Goal: Book appointment/travel/reservation

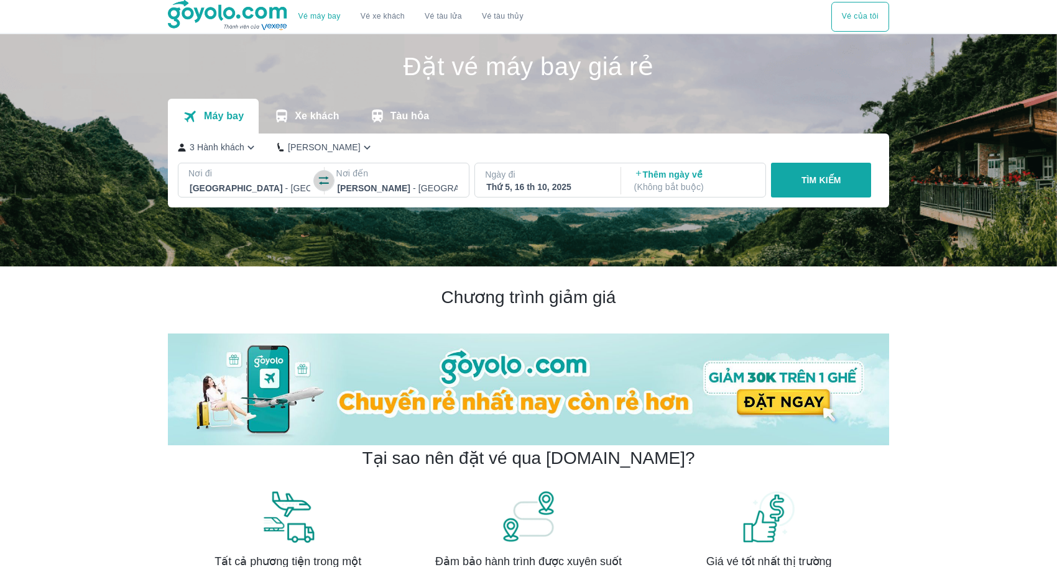
click at [318, 181] on icon "button" at bounding box center [324, 181] width 12 height 12
click at [241, 150] on p "3 Hành khách" at bounding box center [217, 147] width 55 height 12
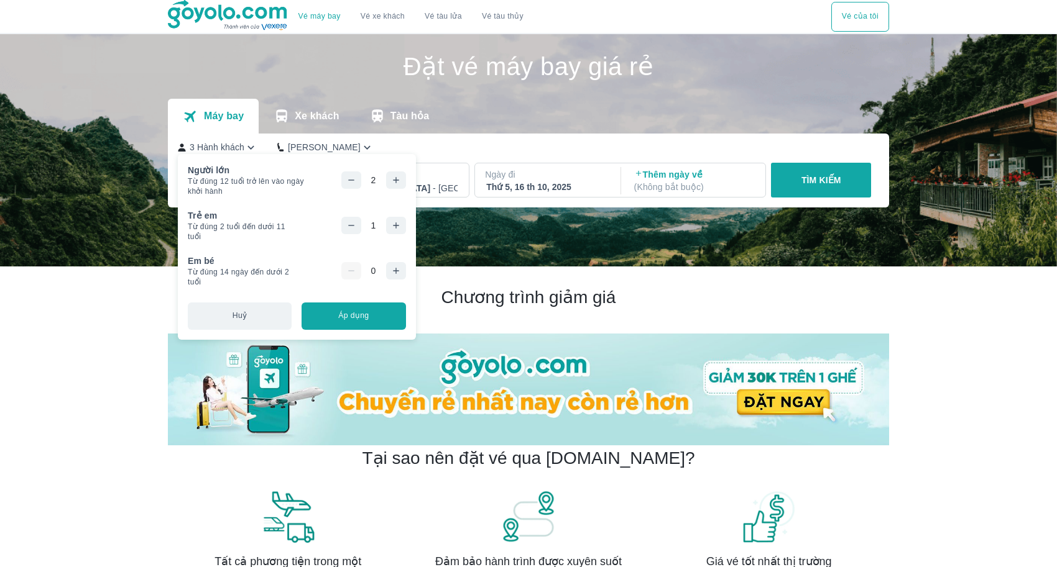
click at [356, 224] on icon "button" at bounding box center [351, 226] width 10 height 10
click at [356, 184] on icon "button" at bounding box center [351, 180] width 10 height 10
click at [353, 323] on button "Áp dụng" at bounding box center [353, 316] width 104 height 27
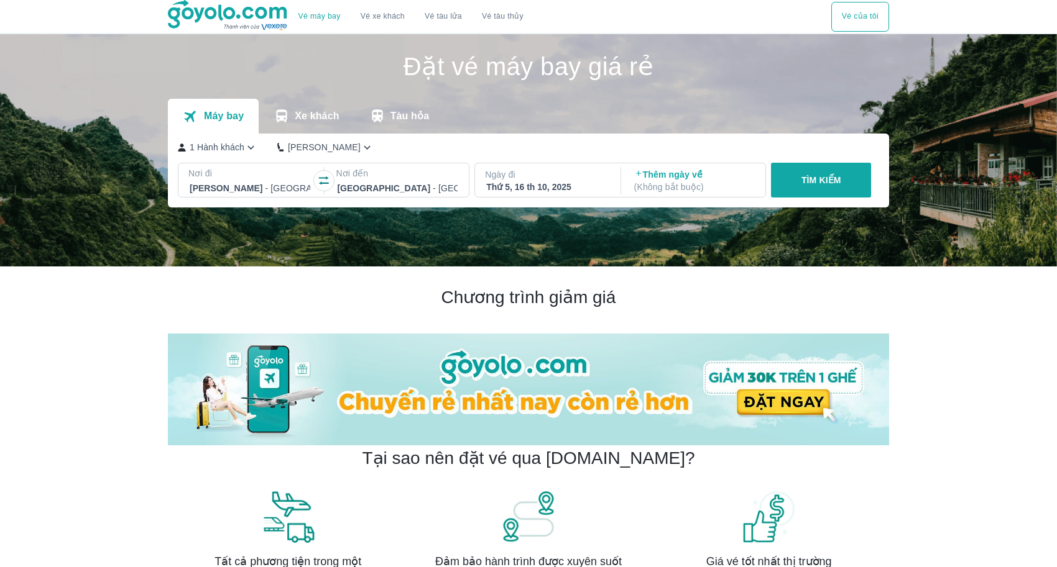
click at [551, 185] on div "Thứ 5, 16 th 10, 2025" at bounding box center [546, 187] width 121 height 12
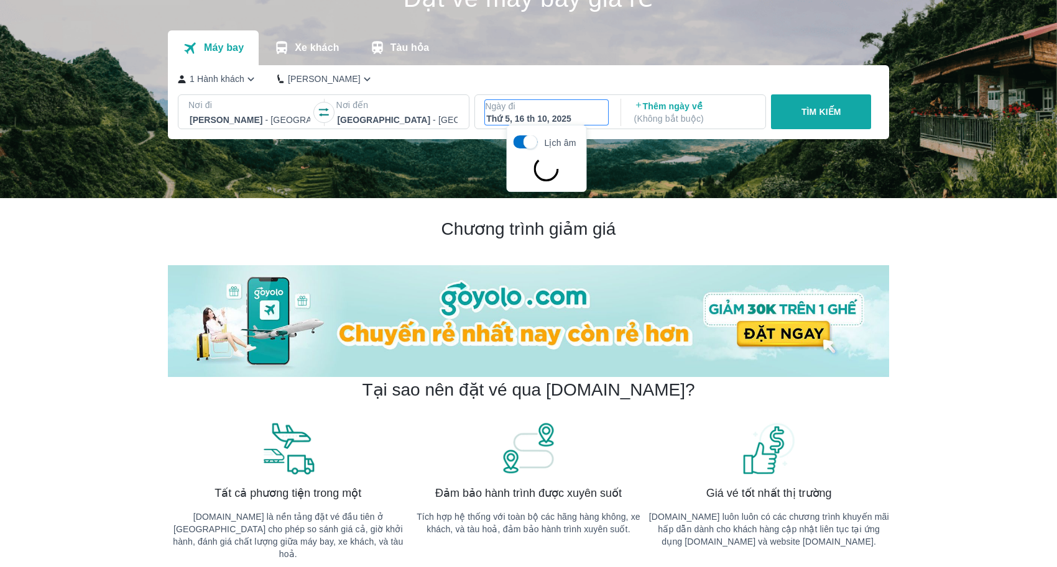
scroll to position [71, 0]
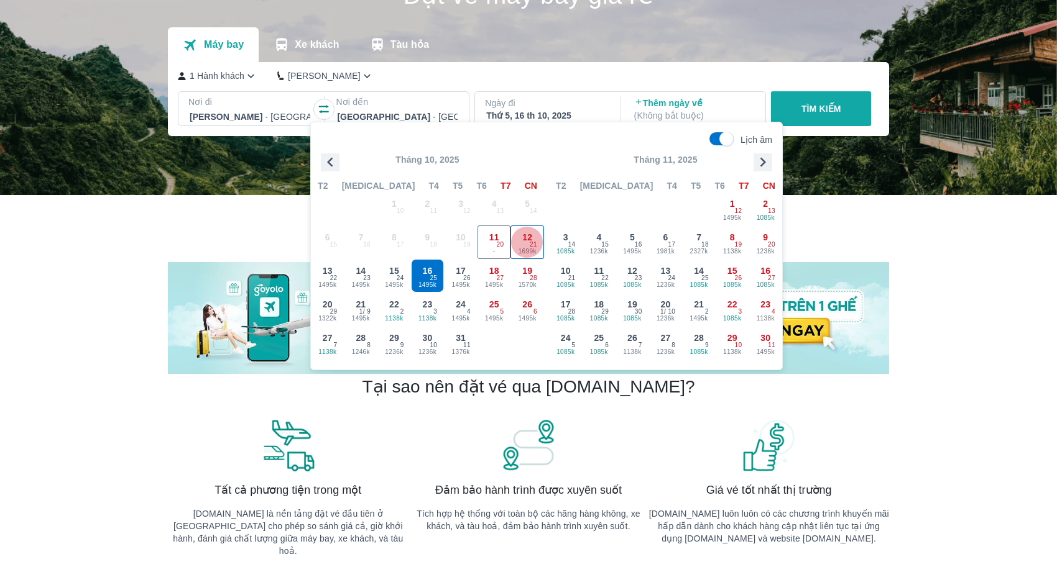
click at [517, 247] on span "1699k" at bounding box center [527, 252] width 32 height 10
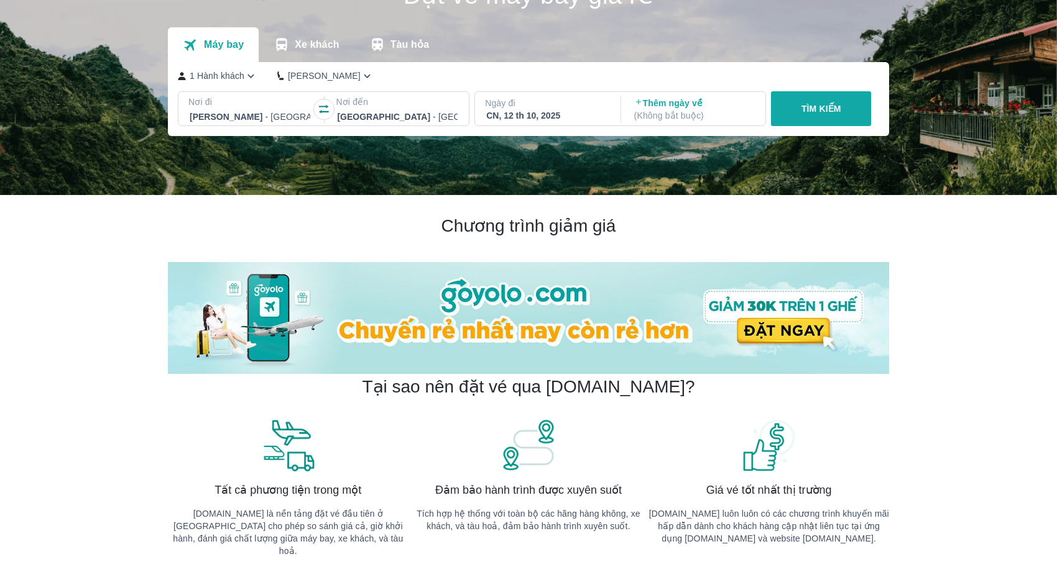
click at [820, 121] on button "TÌM KIẾM" at bounding box center [821, 108] width 100 height 35
click at [824, 103] on p "TÌM KIẾM" at bounding box center [821, 109] width 40 height 12
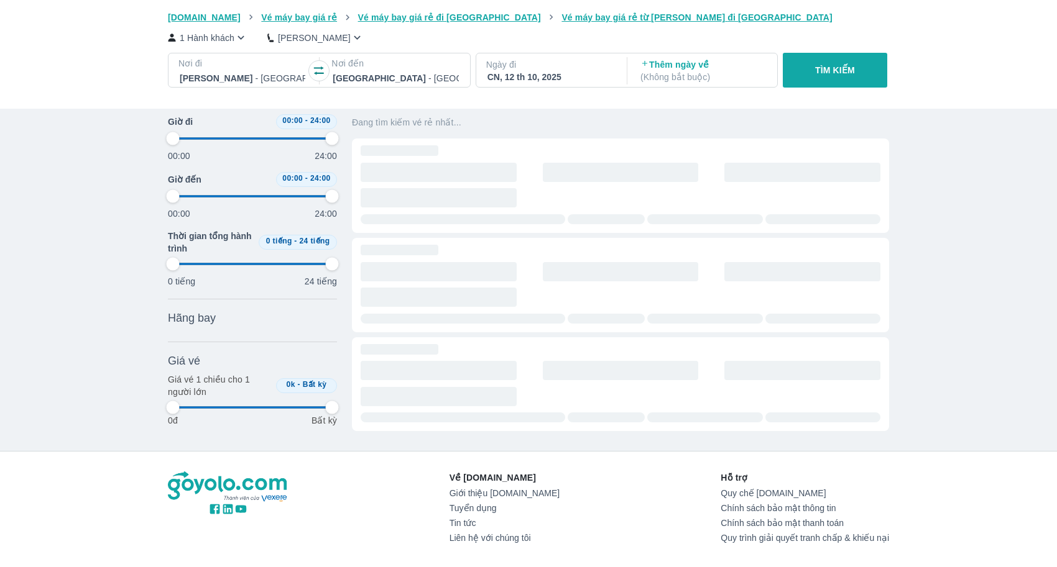
type input "97.9166666666667"
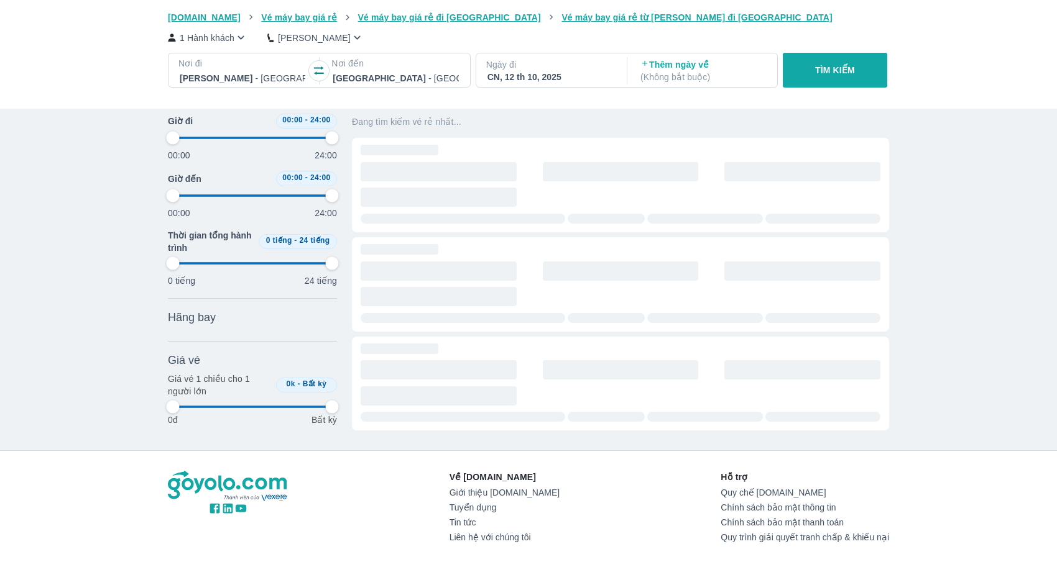
type input "97.9166666666667"
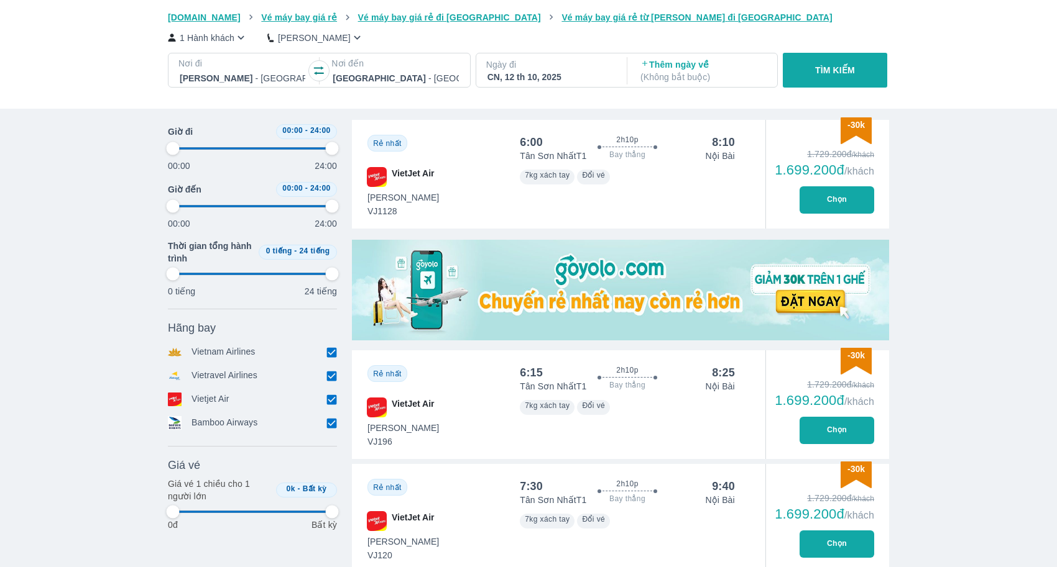
type input "97.9166666666667"
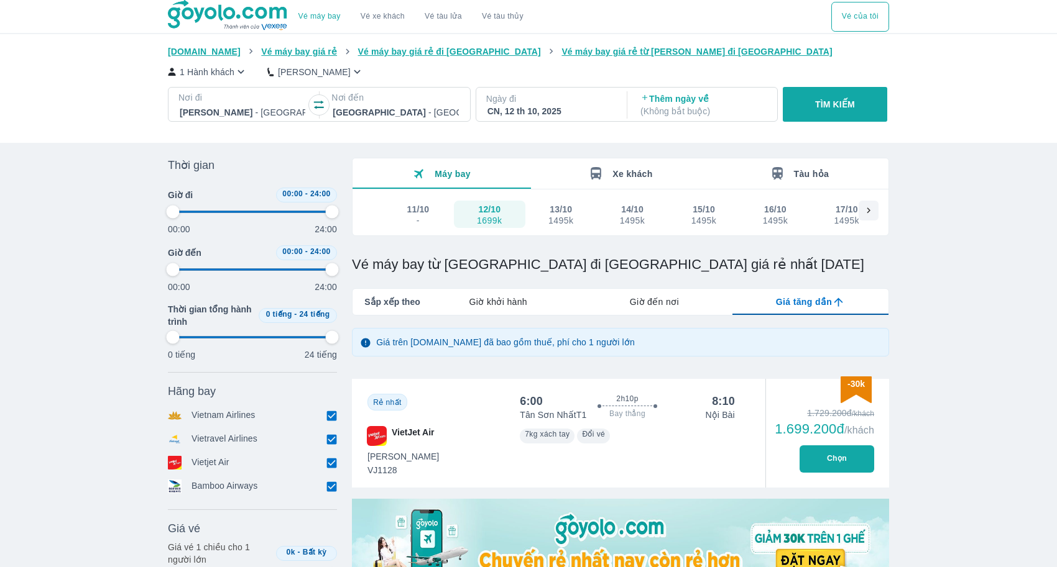
type input "97.9166666666667"
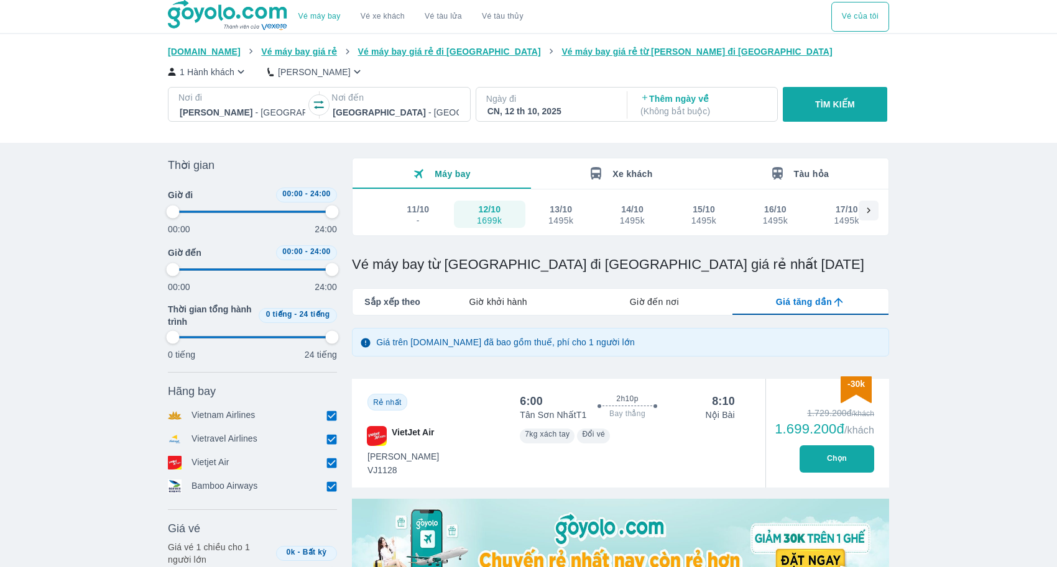
type input "97.9166666666667"
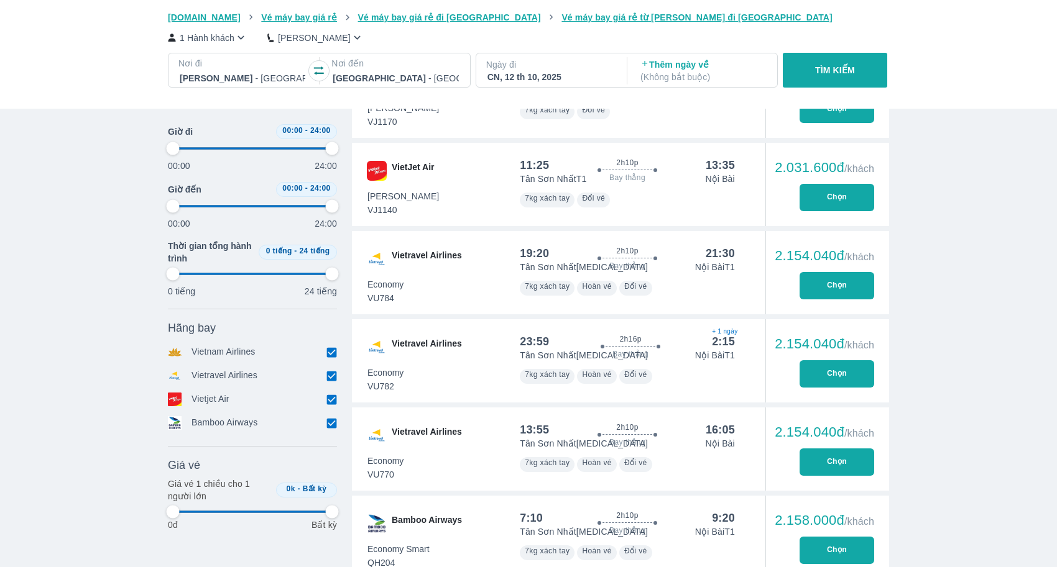
type input "97.9166666666667"
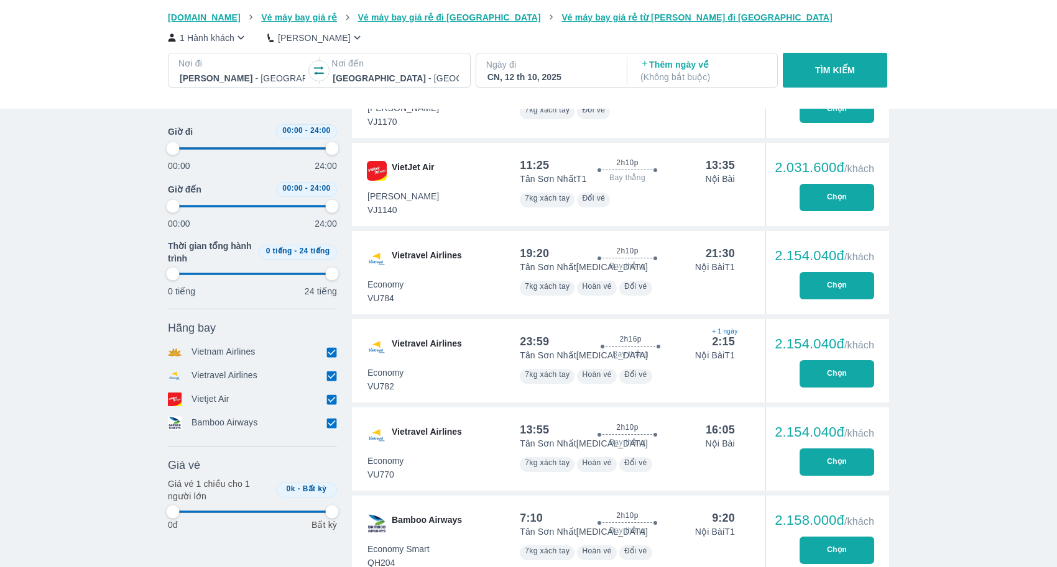
type input "97.9166666666667"
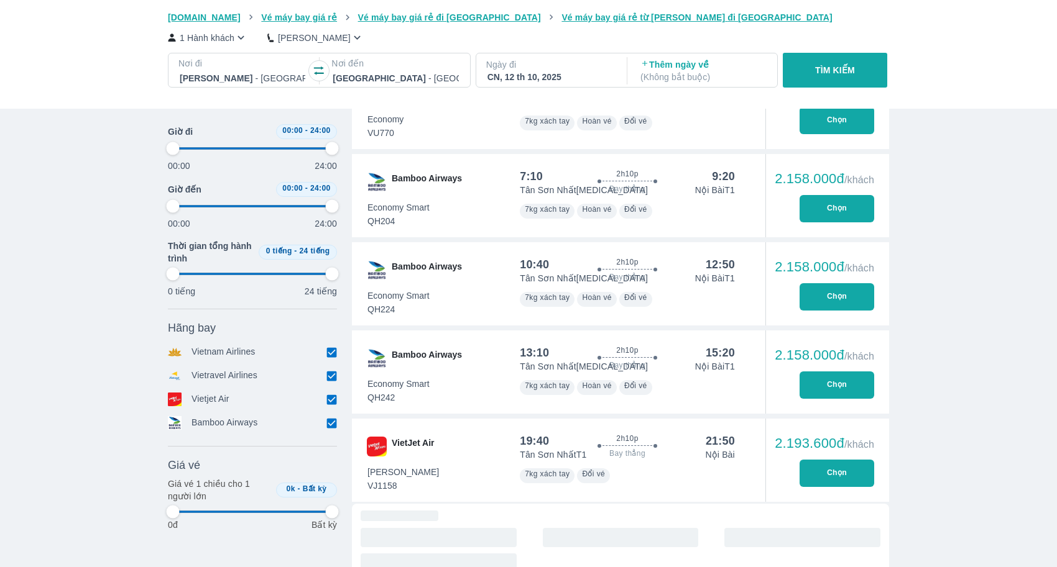
type input "97.9166666666667"
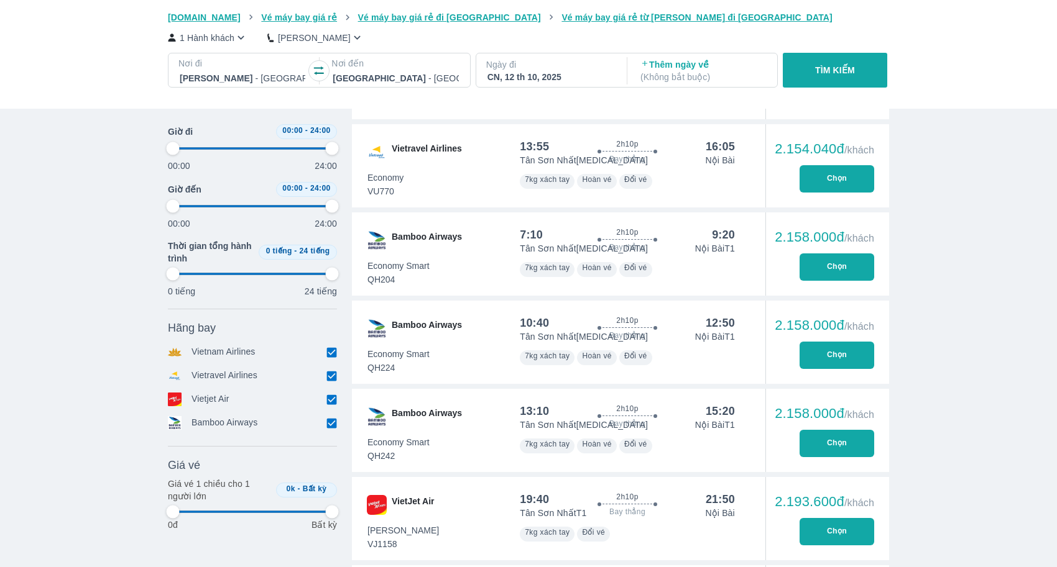
scroll to position [1768, 0]
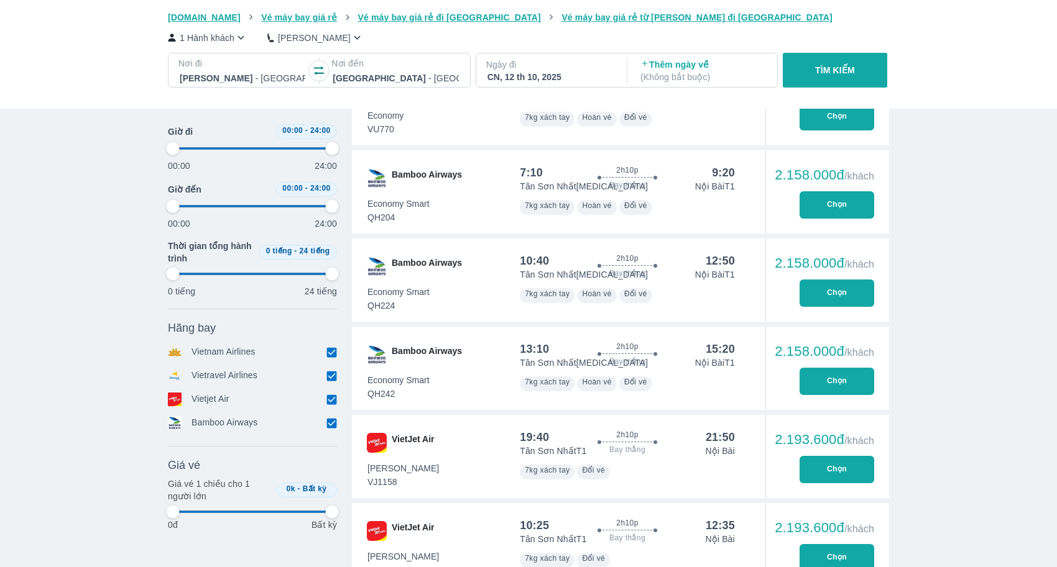
type input "97.9166666666667"
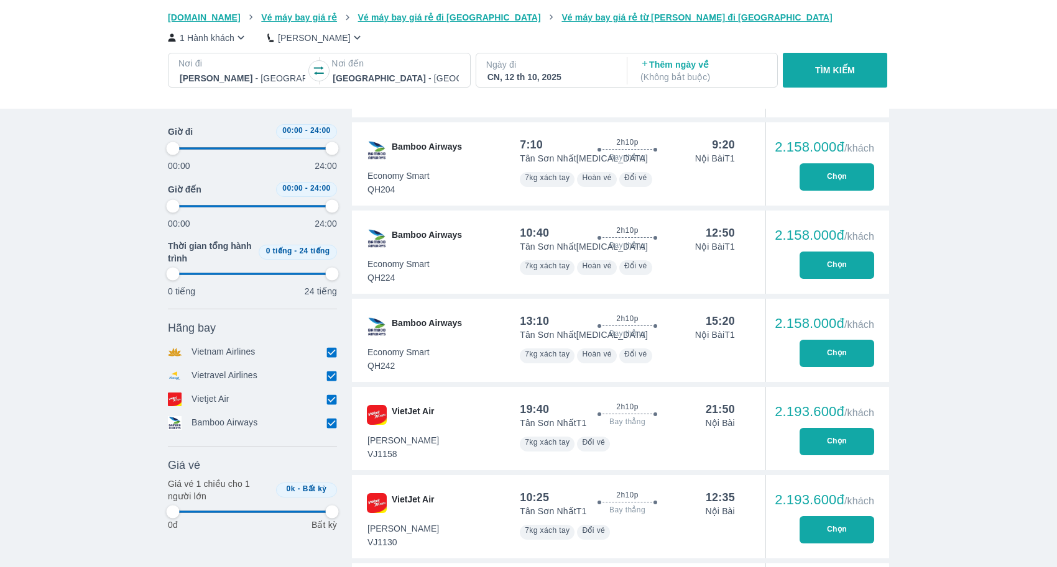
scroll to position [1863, 0]
type input "97.9166666666667"
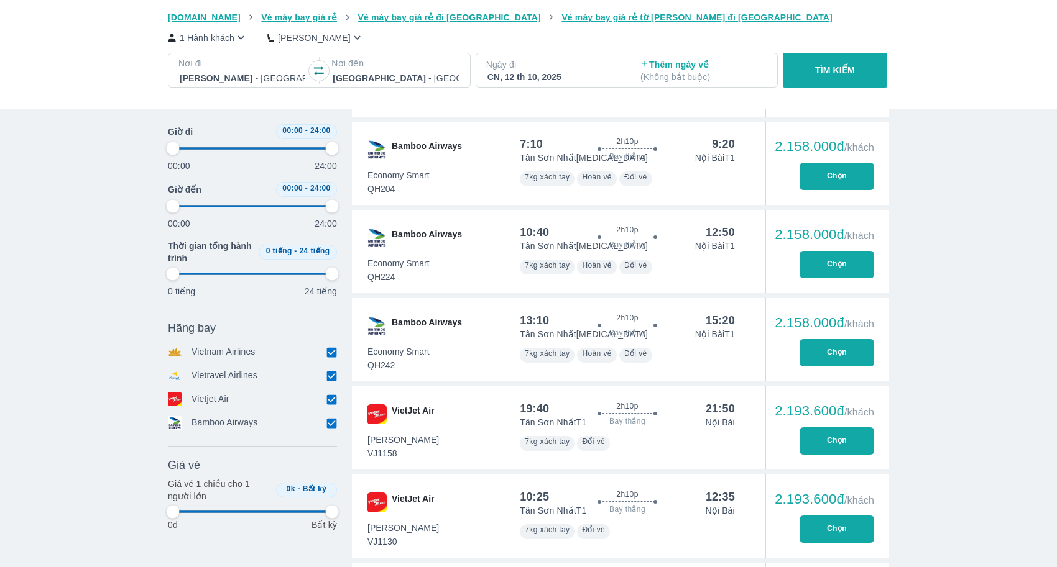
type input "97.9166666666667"
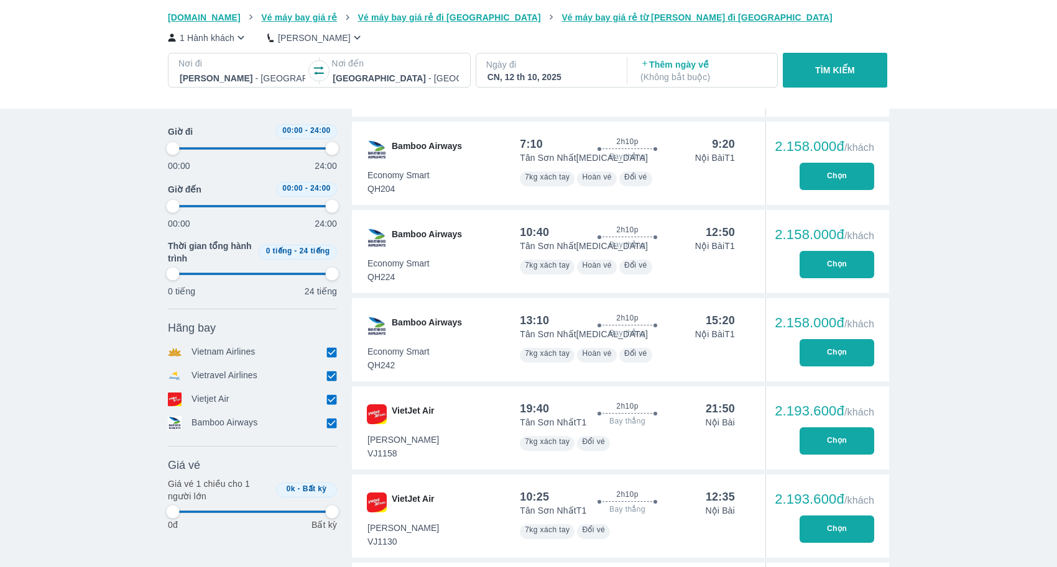
type input "97.9166666666667"
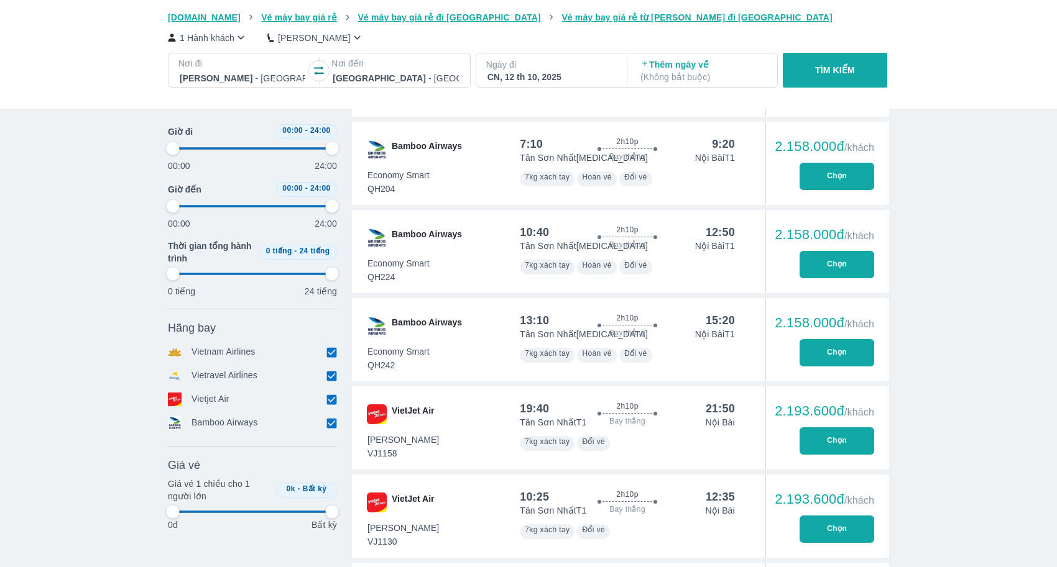
type input "97.9166666666667"
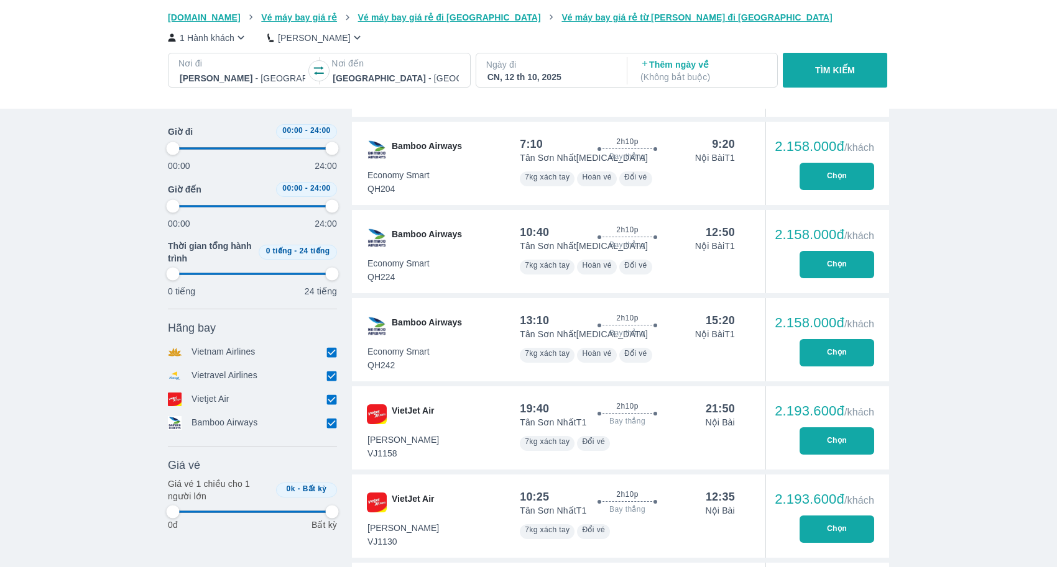
type input "97.9166666666667"
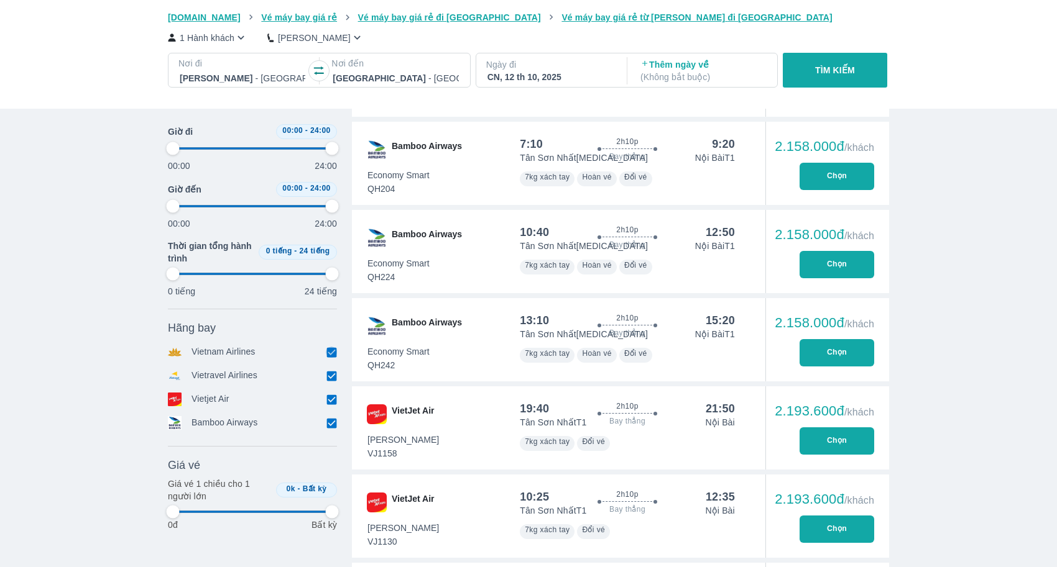
click at [333, 354] on input "checkbox" at bounding box center [331, 352] width 11 height 11
checkbox input "false"
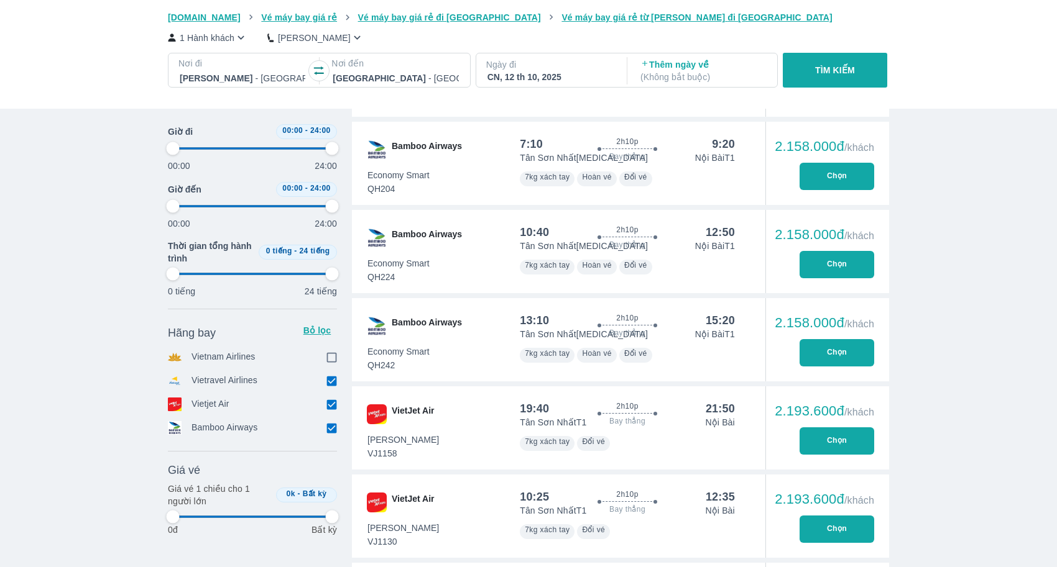
type input "97.9166666666667"
click at [333, 382] on input "checkbox" at bounding box center [331, 380] width 11 height 11
checkbox input "false"
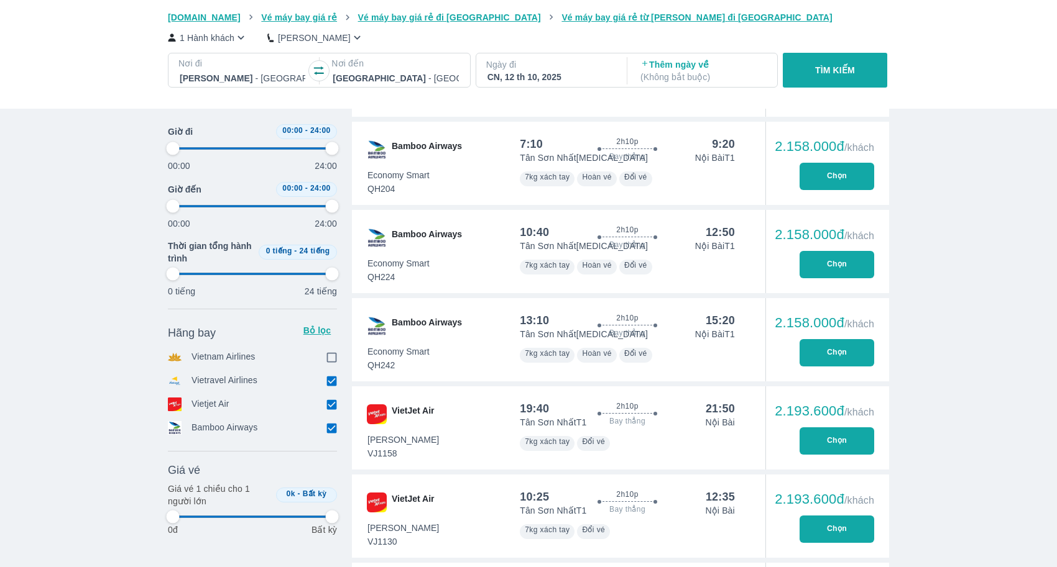
type input "97.9166666666667"
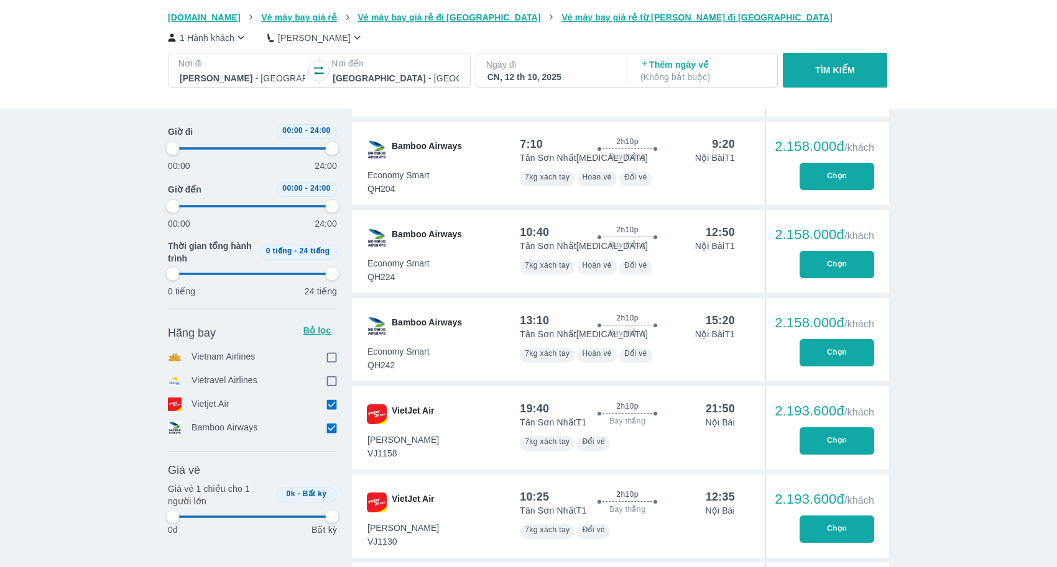
type input "97.9166666666667"
checkbox input "true"
type input "97.9166666666667"
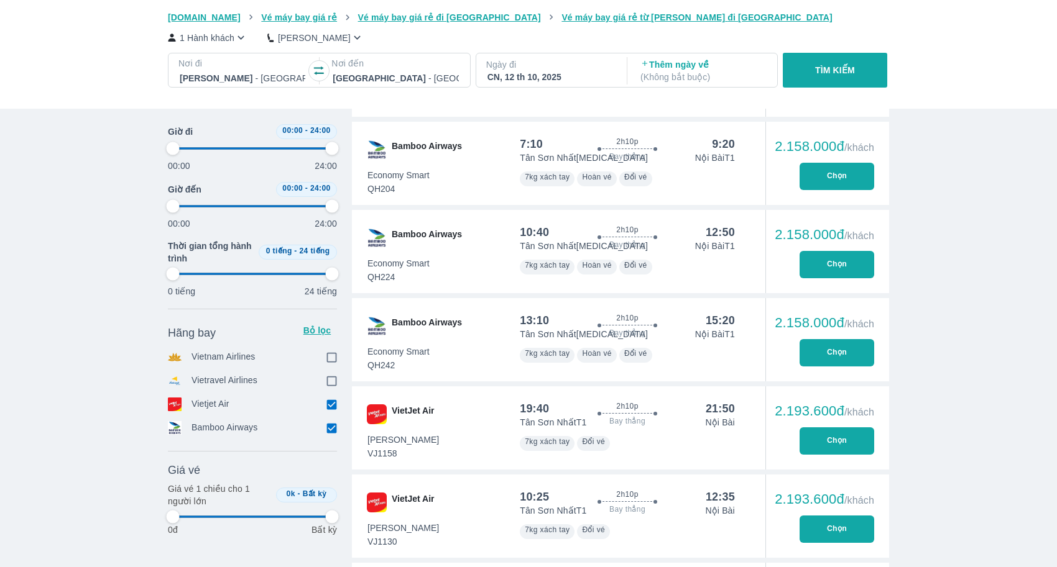
scroll to position [312, 0]
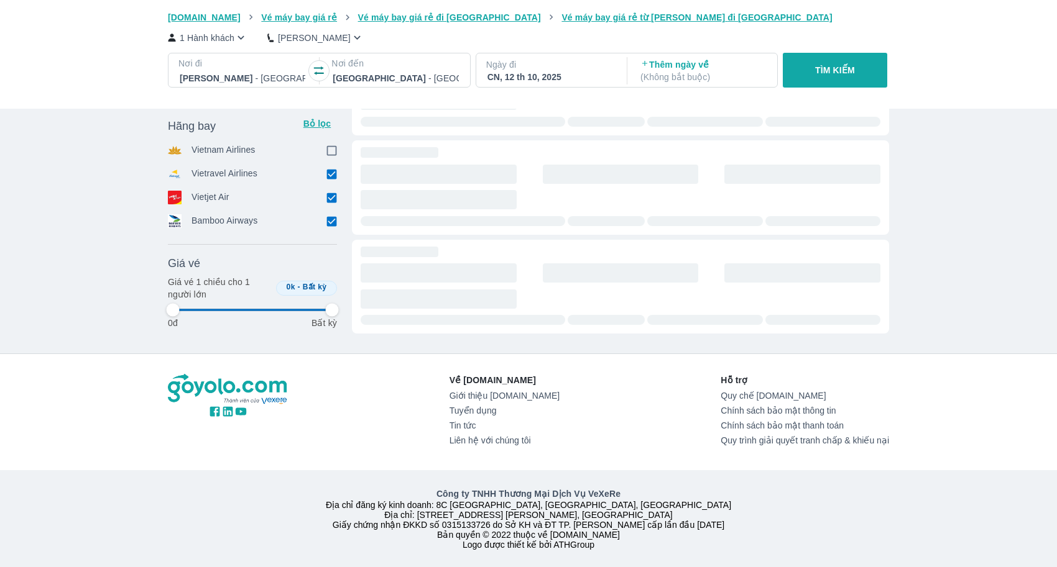
click at [333, 403] on div "Về [DOMAIN_NAME] Giới thiệu [DOMAIN_NAME] Tuyển dụng Tin tức Liên hệ với chúng …" at bounding box center [528, 412] width 721 height 76
type input "97.9166666666667"
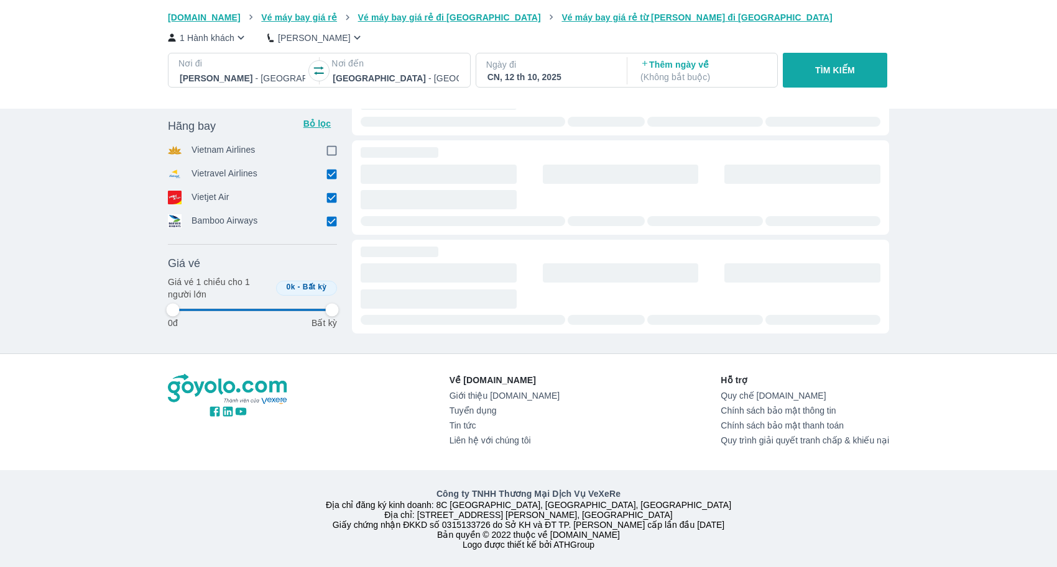
type input "97.9166666666667"
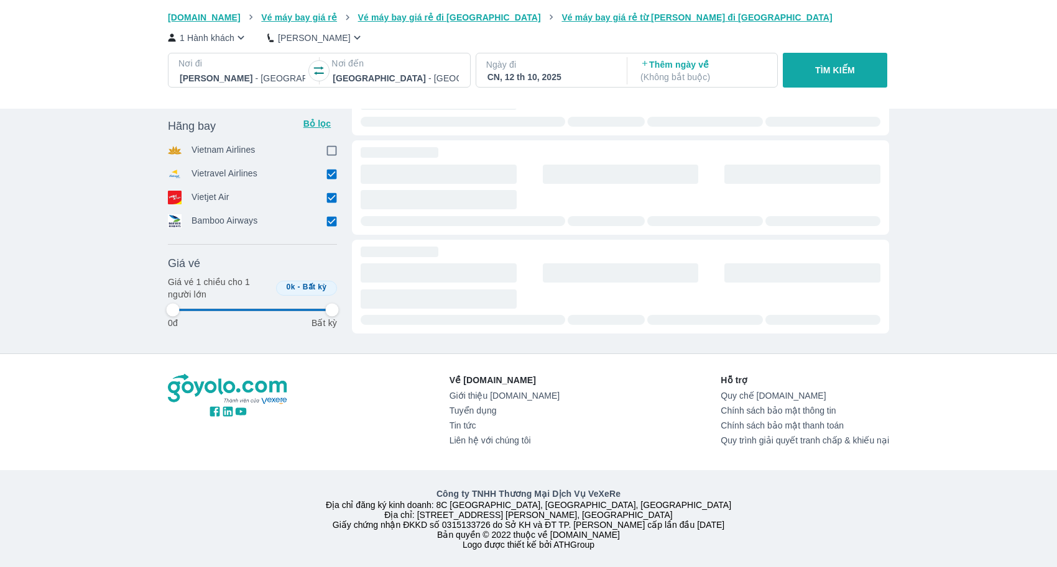
checkbox input "false"
type input "97.9166666666667"
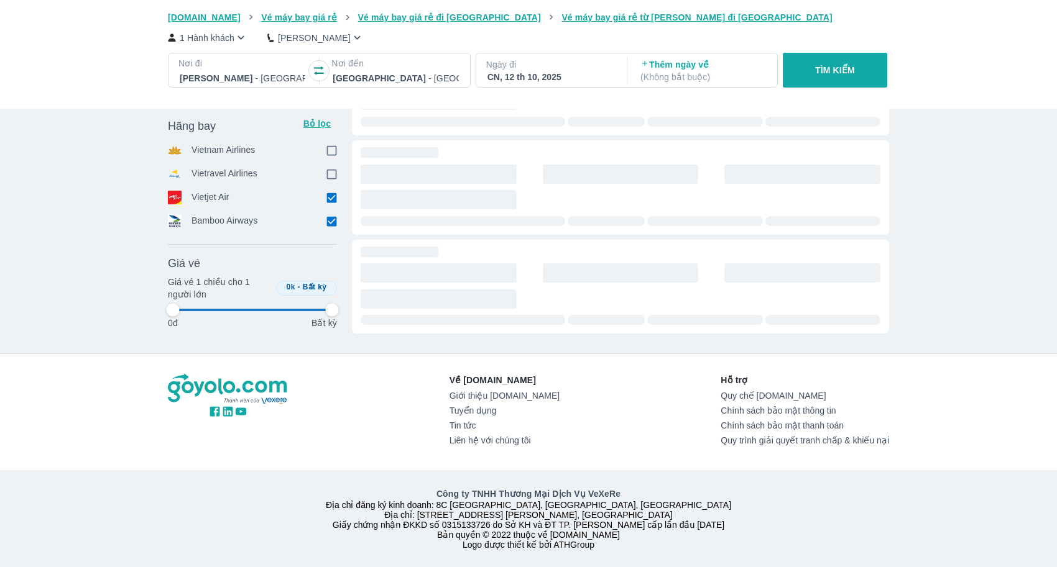
type input "97.9166666666667"
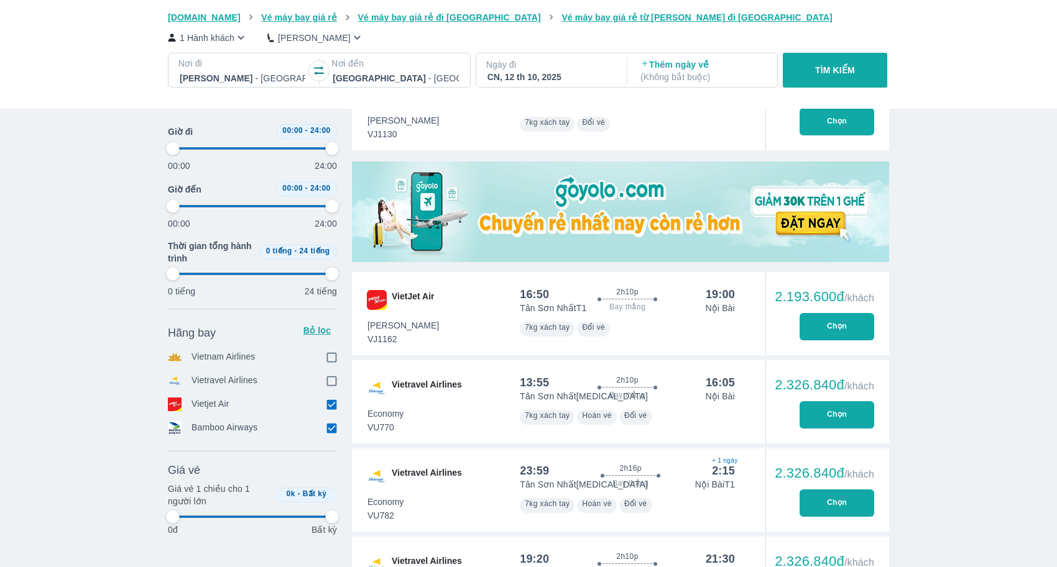
click at [329, 404] on input "checkbox" at bounding box center [331, 404] width 11 height 11
checkbox input "false"
type input "97.9166666666667"
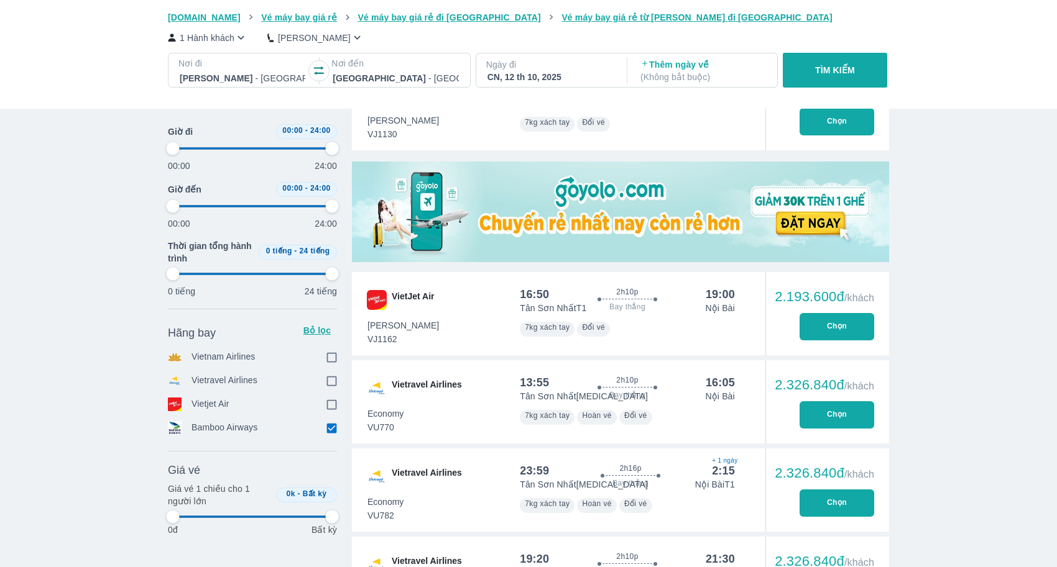
type input "97.9166666666667"
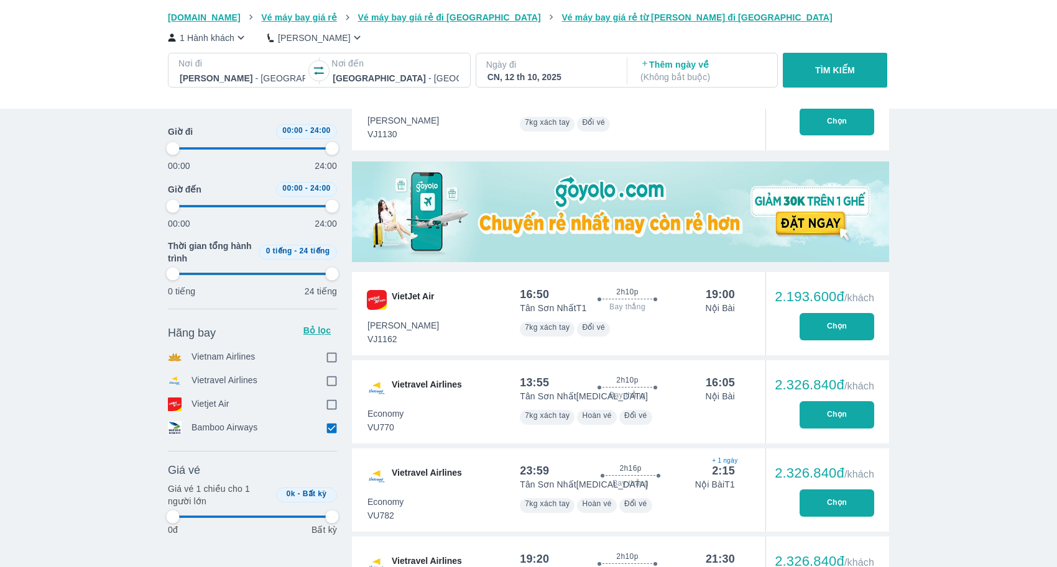
type input "97.9166666666667"
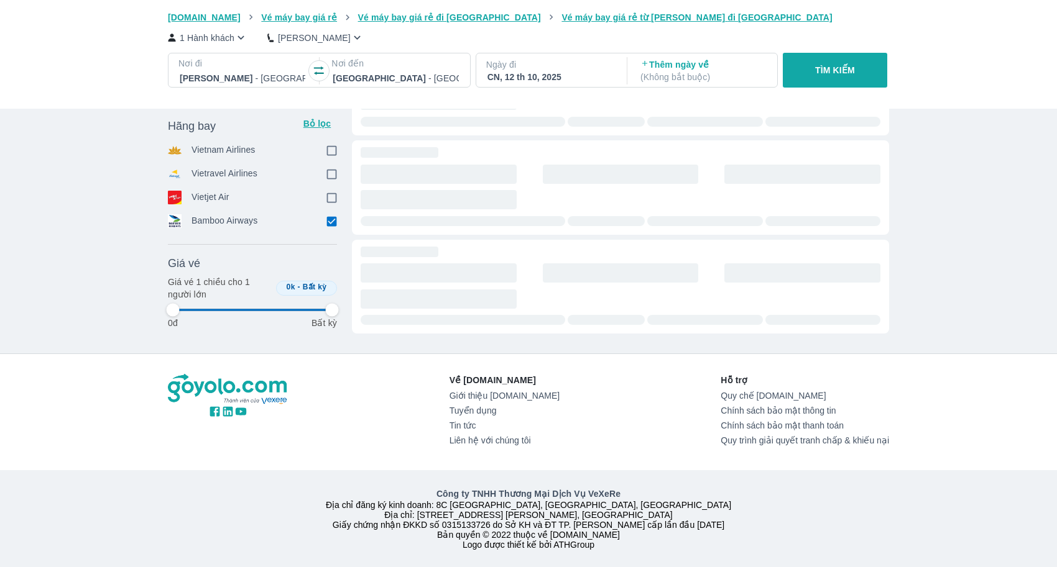
type input "97.9166666666667"
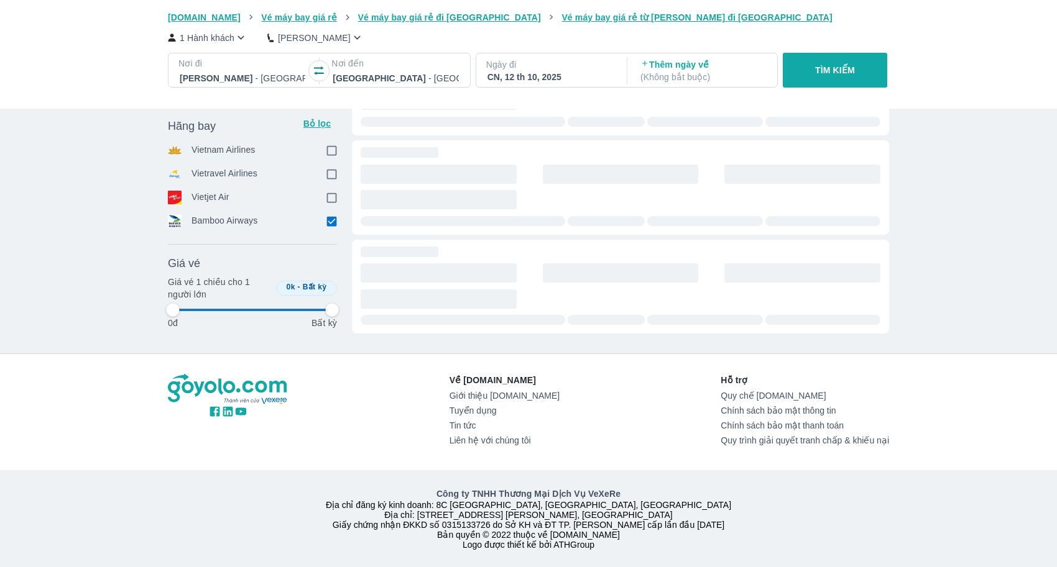
type input "97.9166666666667"
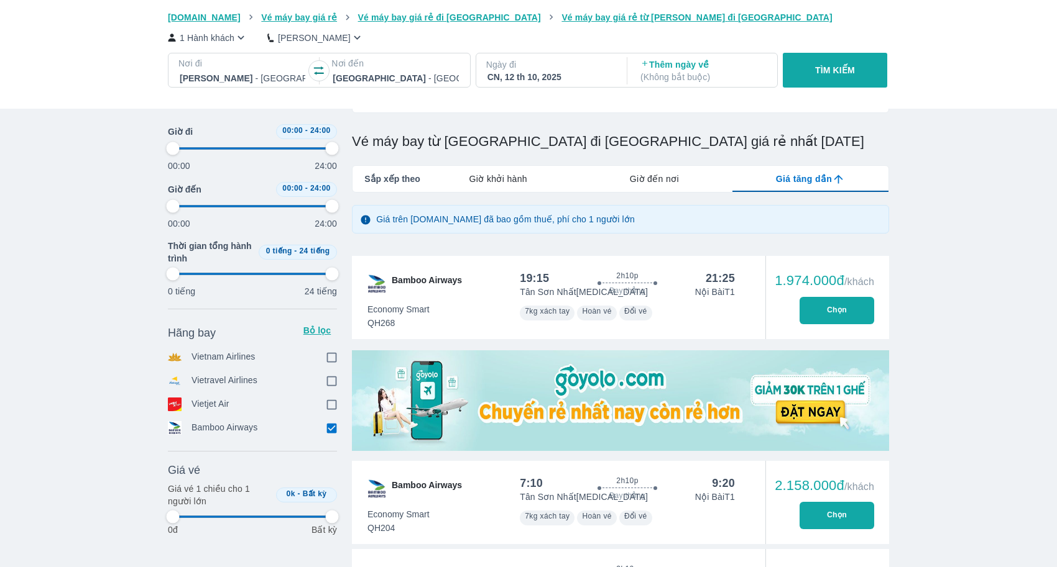
scroll to position [0, 0]
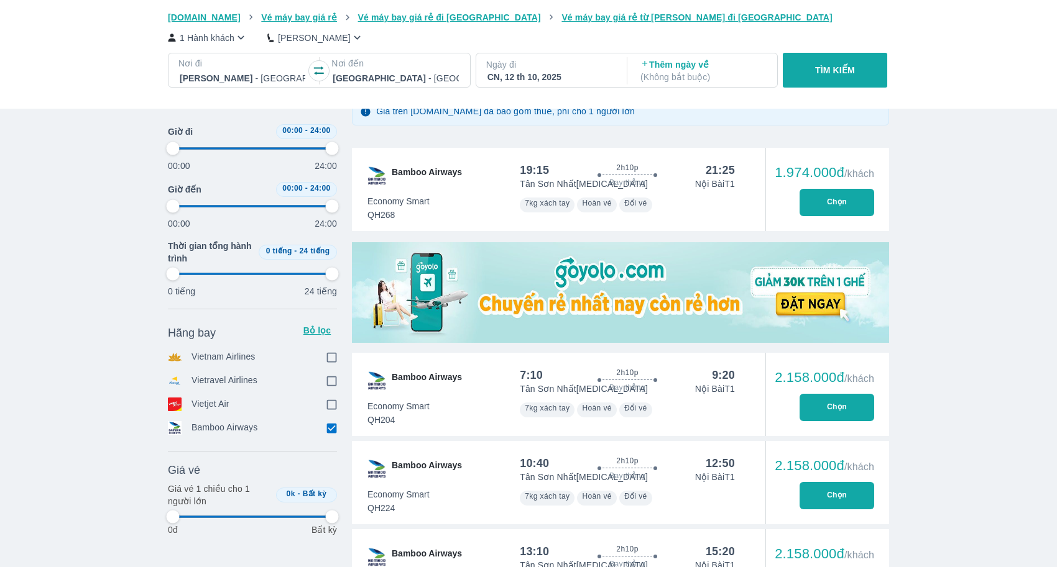
type input "97.9166666666667"
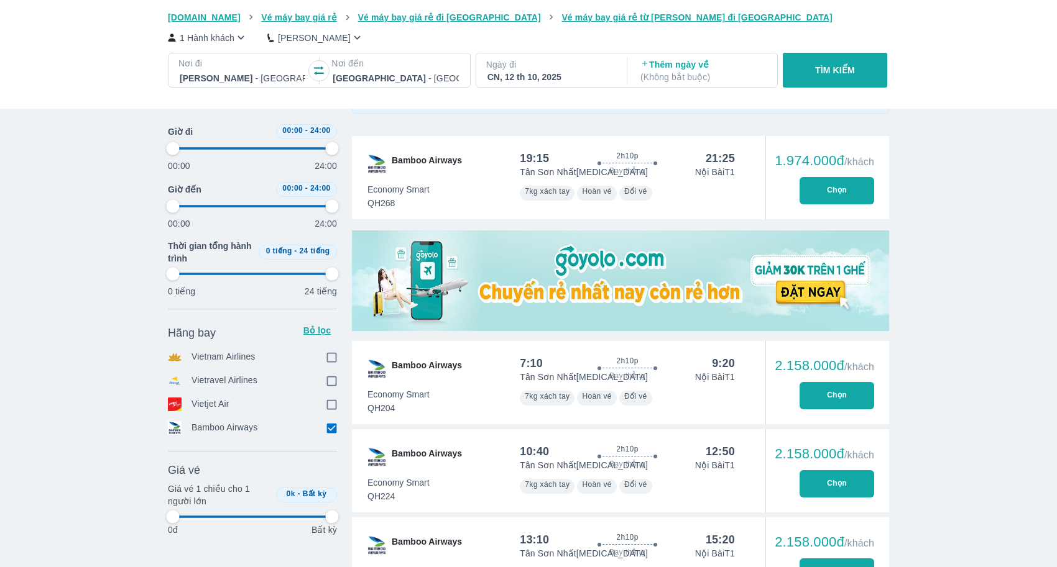
type input "97.9166666666667"
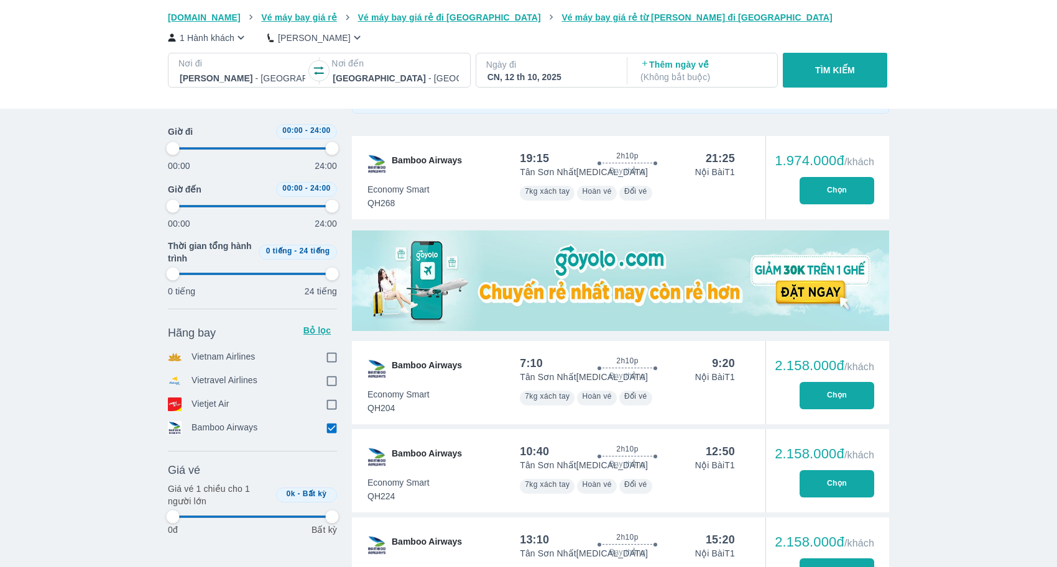
type input "97.9166666666667"
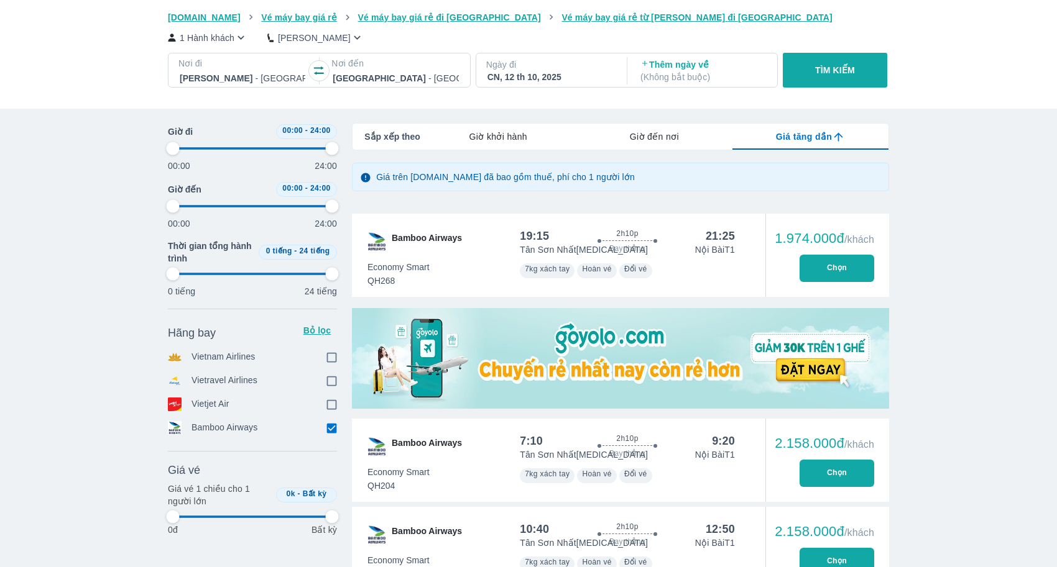
scroll to position [165, 0]
type input "97.9166666666667"
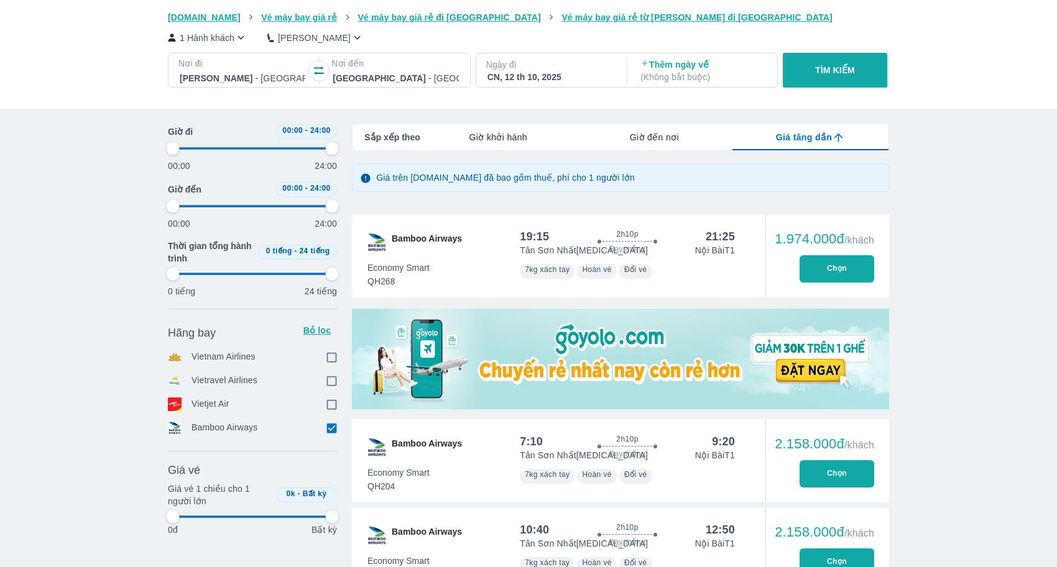
type input "97.9166666666667"
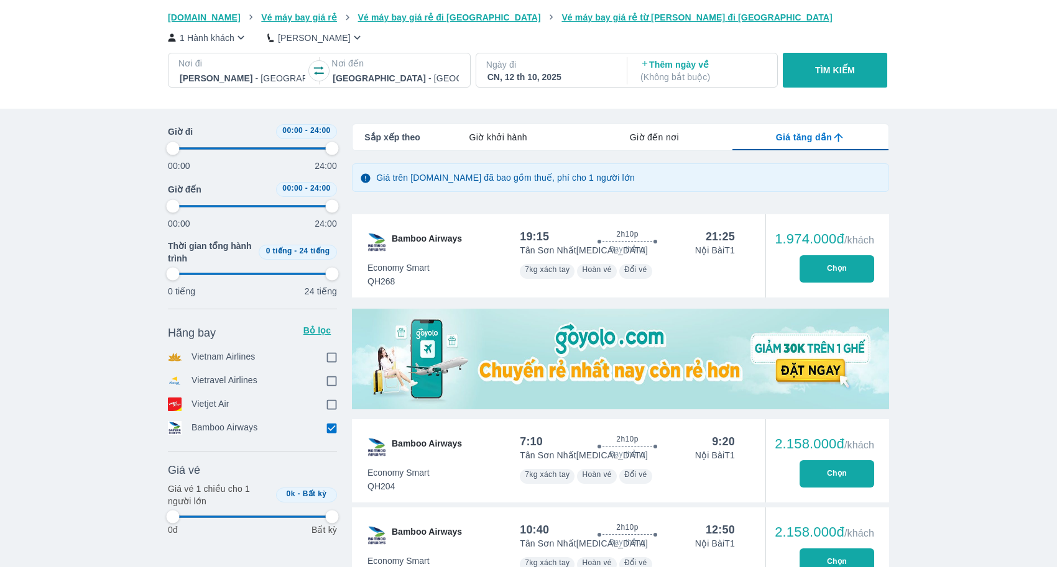
type input "97.9166666666667"
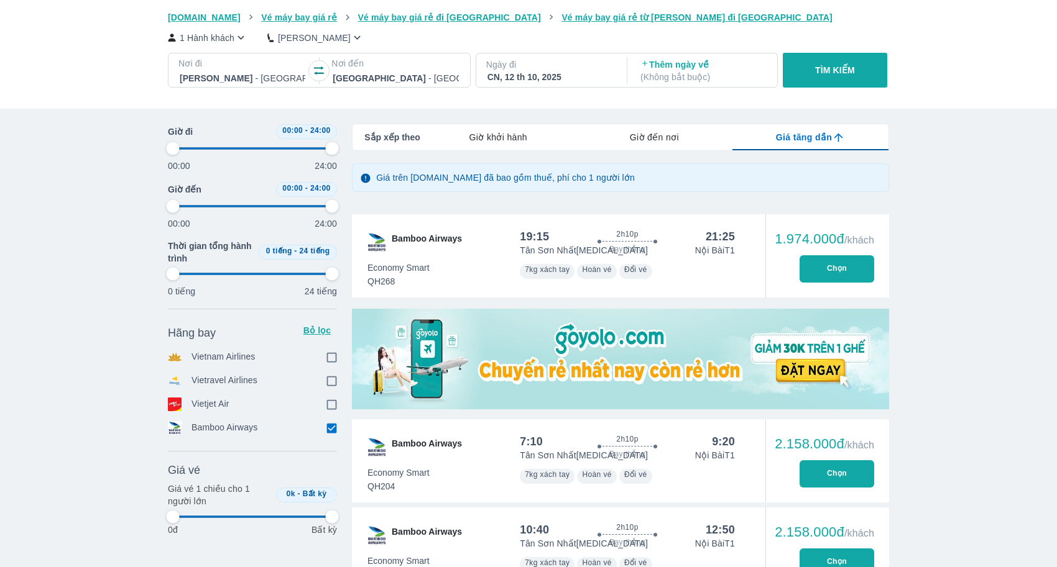
type input "97.9166666666667"
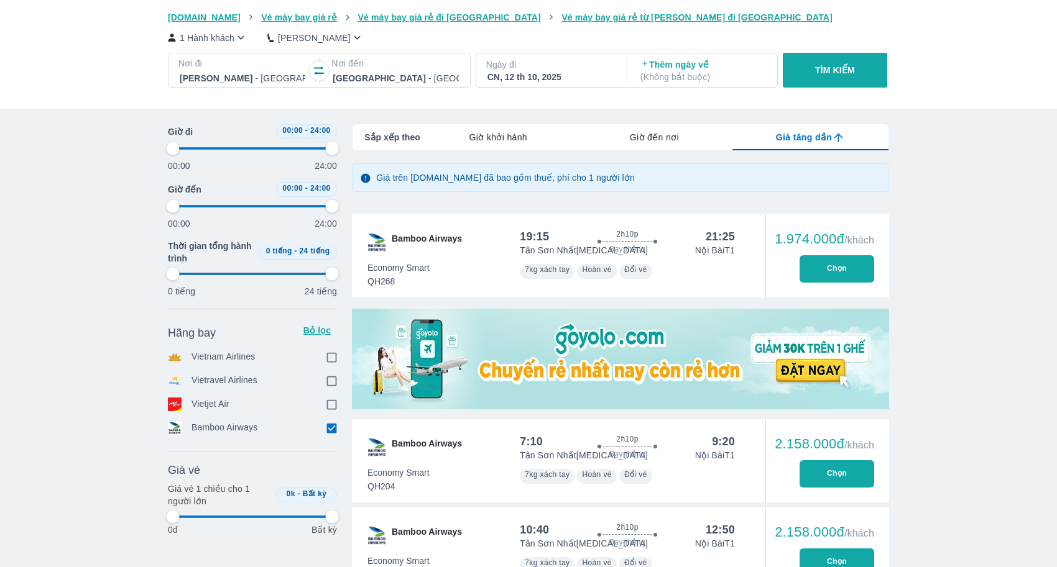
type input "97.9166666666667"
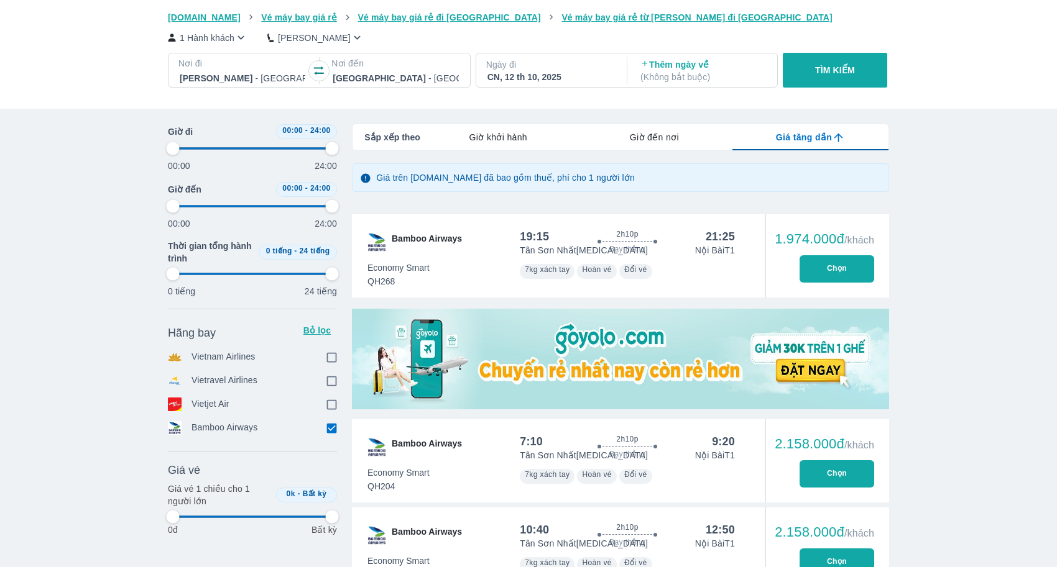
type input "97.9166666666667"
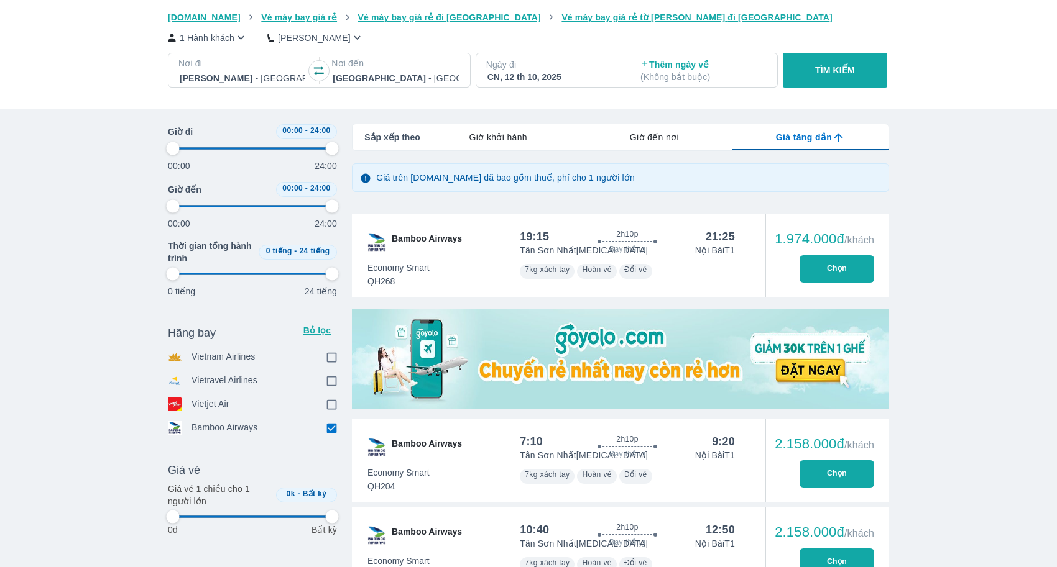
type input "97.9166666666667"
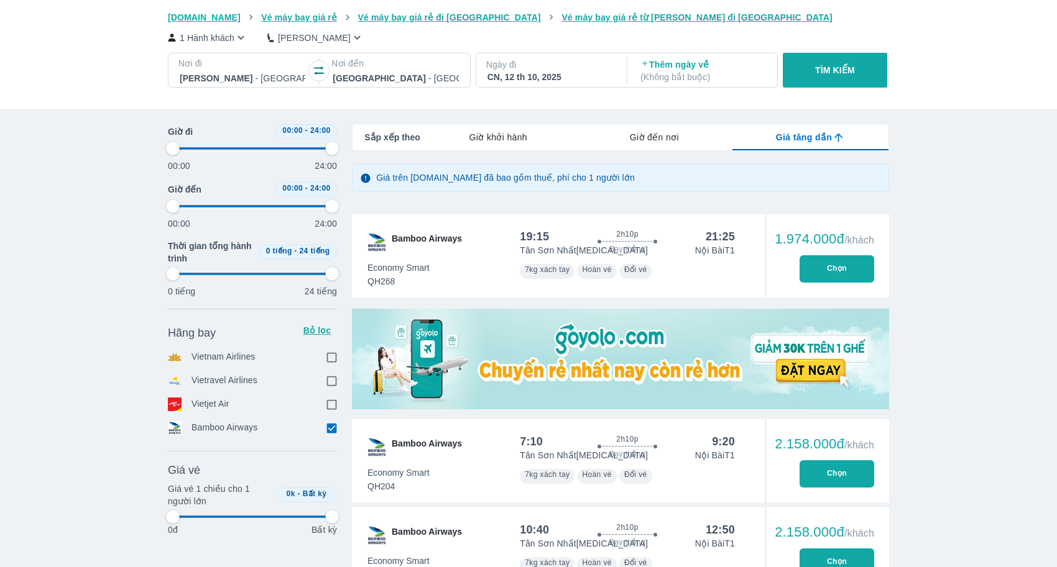
type input "97.9166666666667"
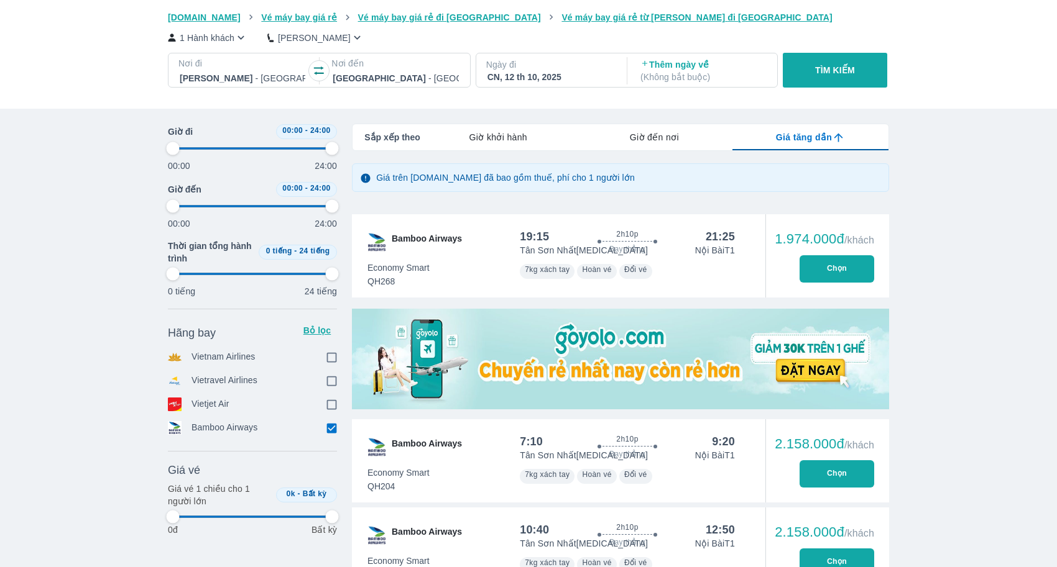
type input "97.9166666666667"
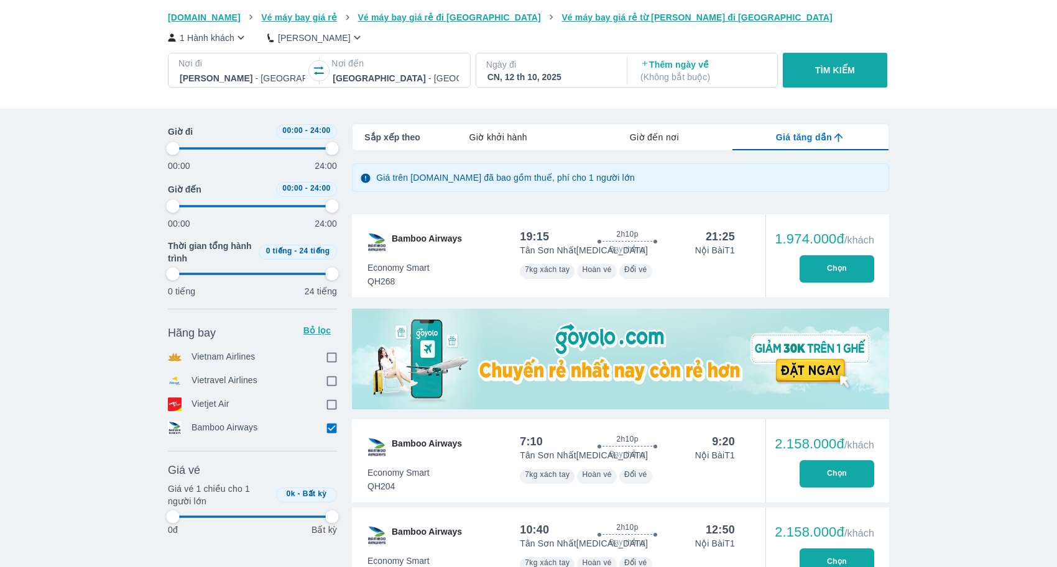
type input "97.9166666666667"
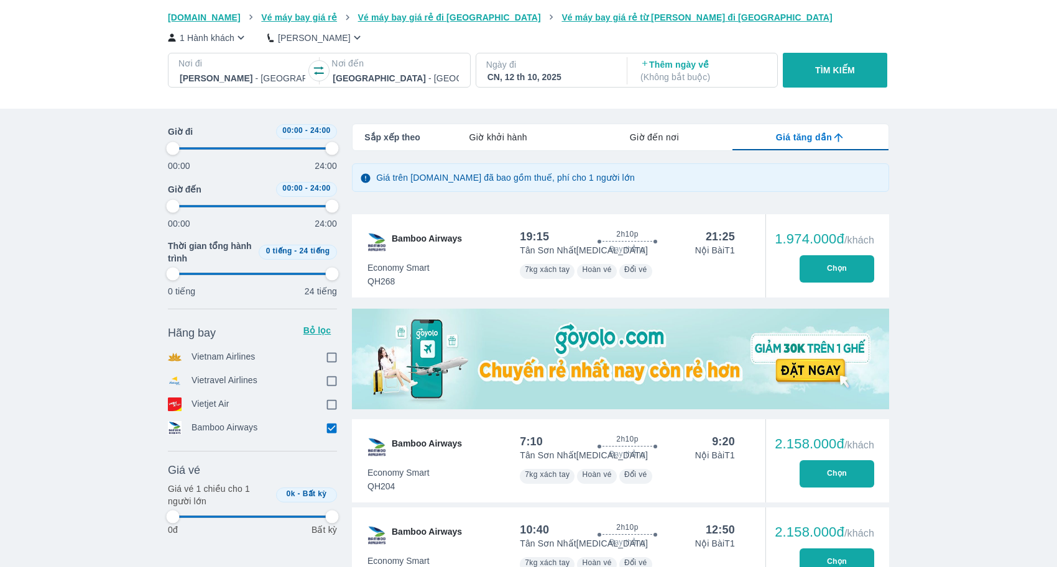
type input "97.9166666666667"
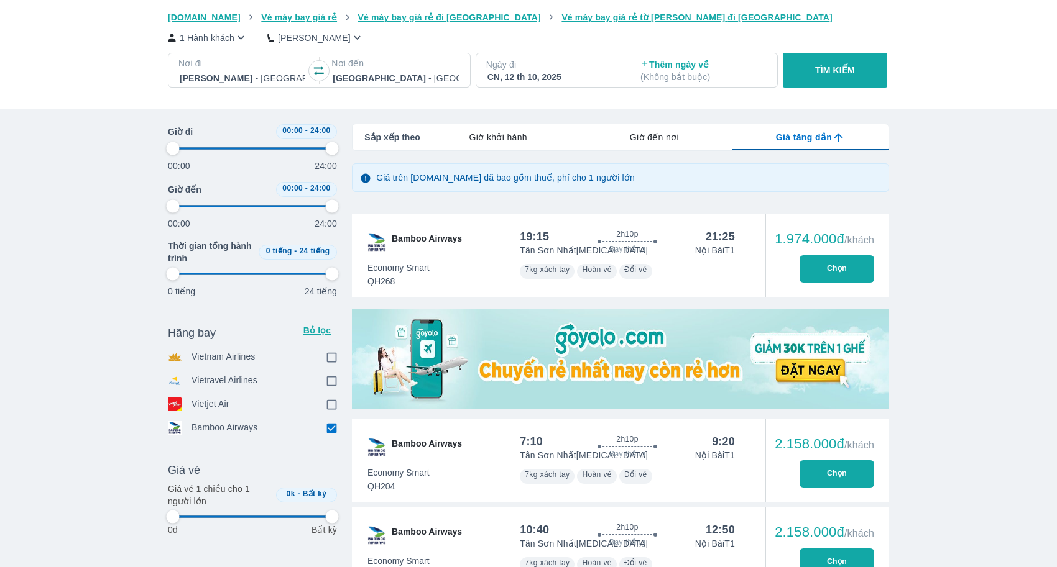
type input "97.9166666666667"
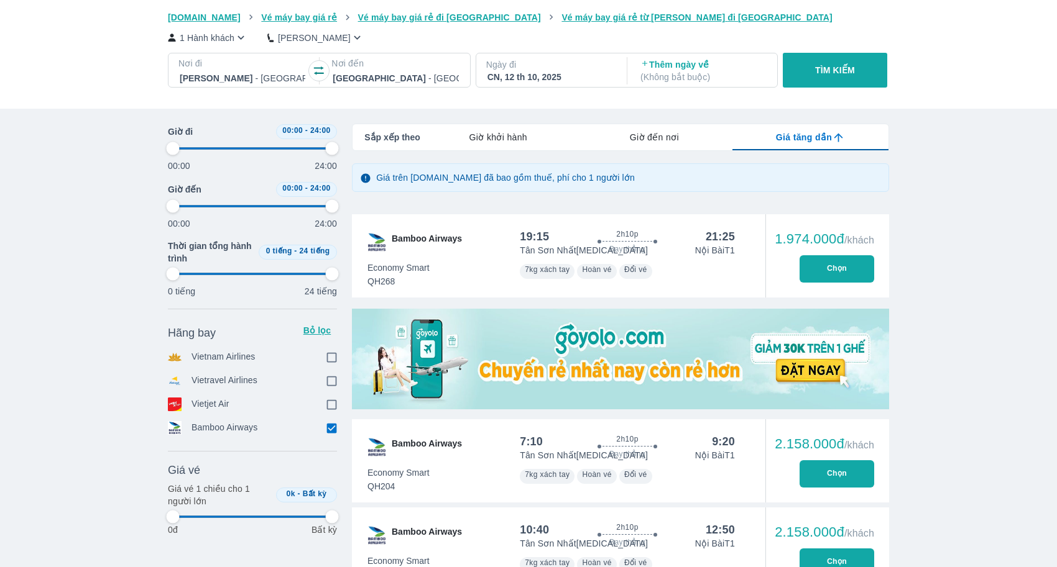
type input "97.9166666666667"
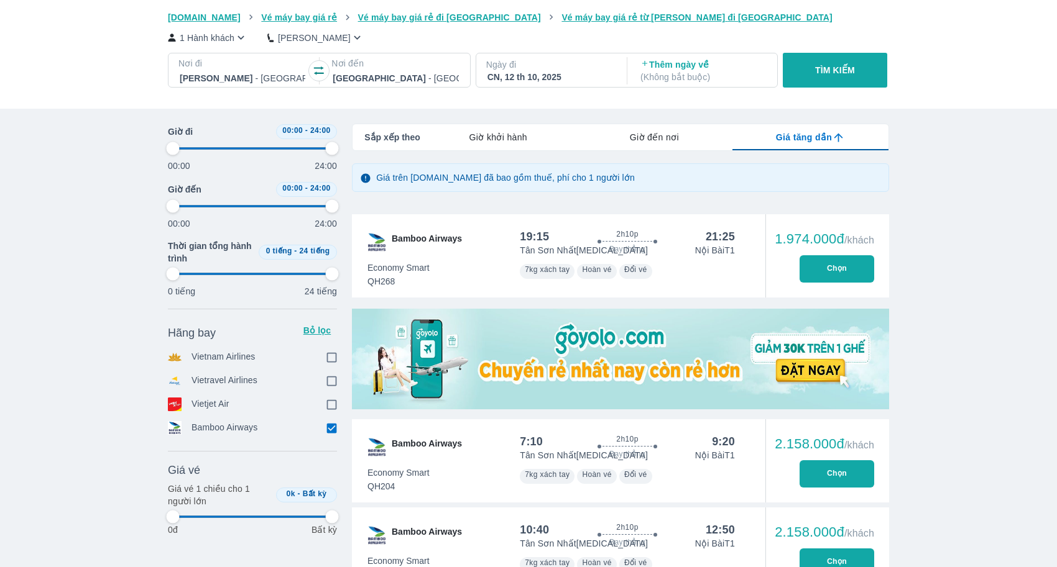
type input "97.9166666666667"
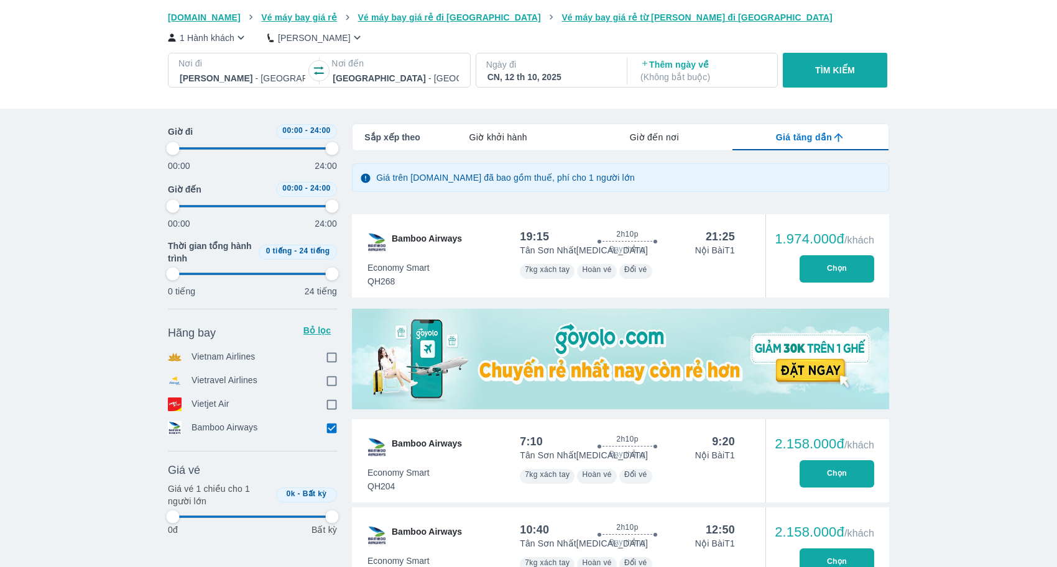
type input "97.9166666666667"
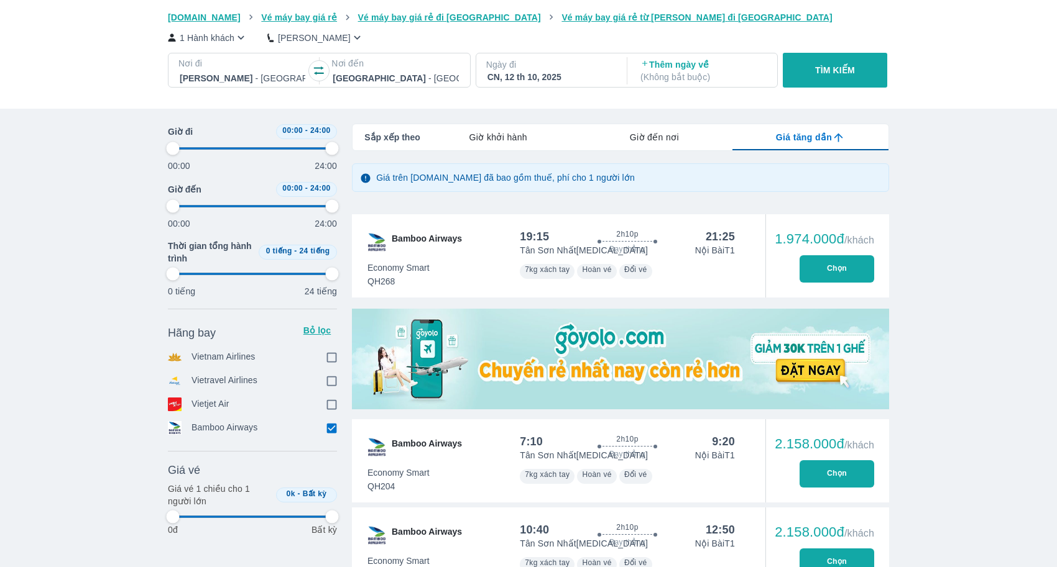
type input "97.9166666666667"
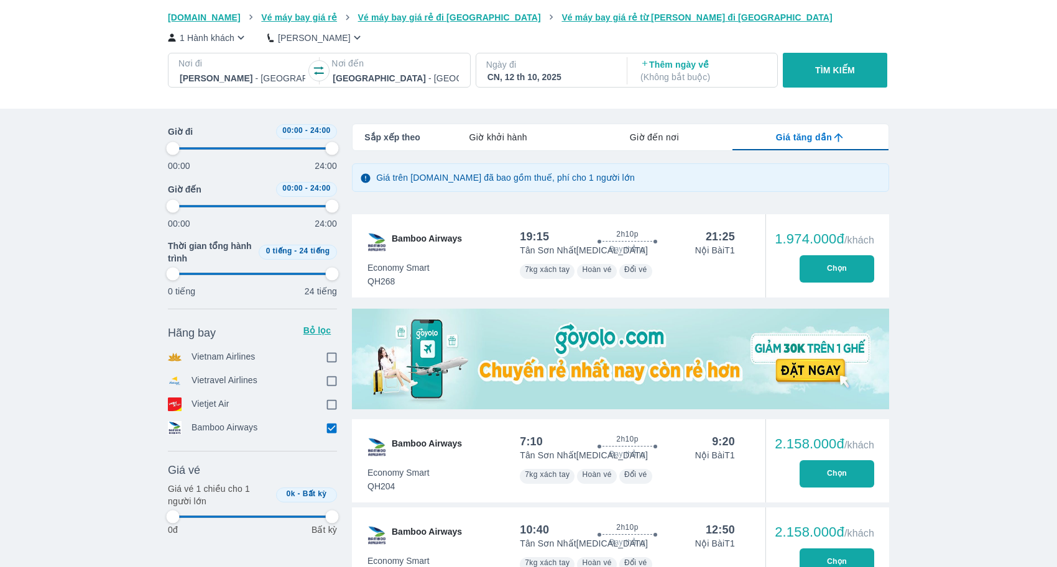
type input "97.9166666666667"
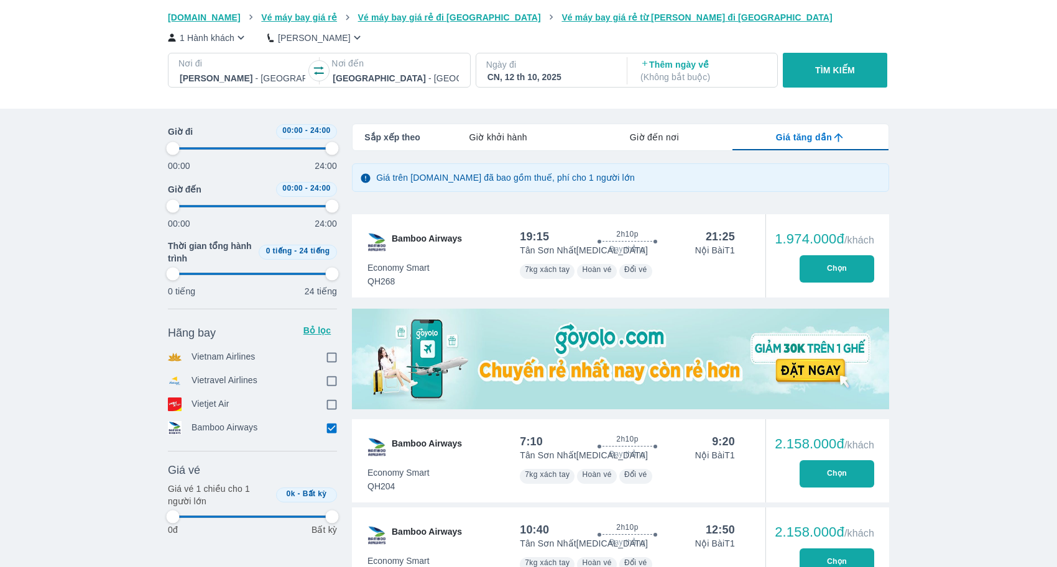
type input "97.9166666666667"
